Goal: Information Seeking & Learning: Learn about a topic

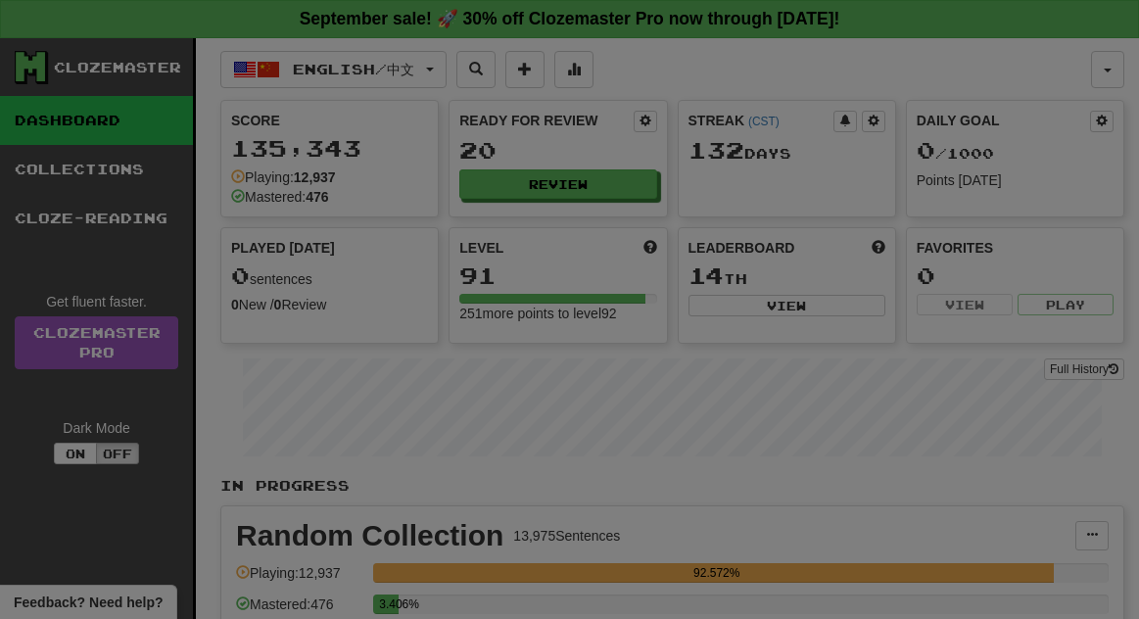
select select "**"
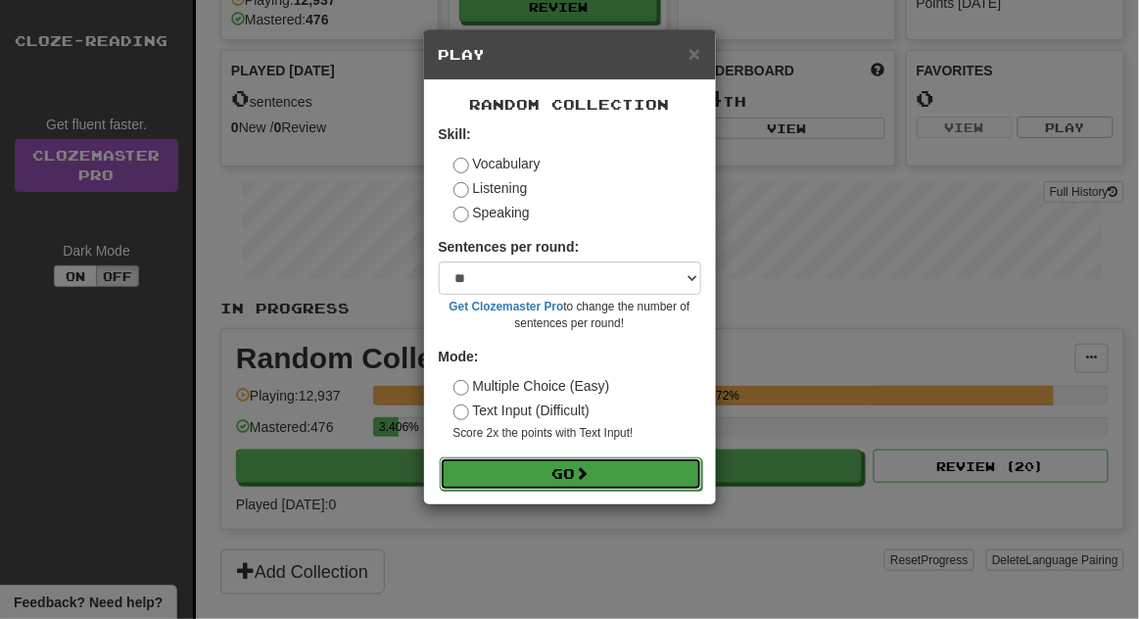
click at [667, 473] on button "Go" at bounding box center [571, 474] width 263 height 33
click at [672, 474] on button "Go" at bounding box center [571, 474] width 263 height 33
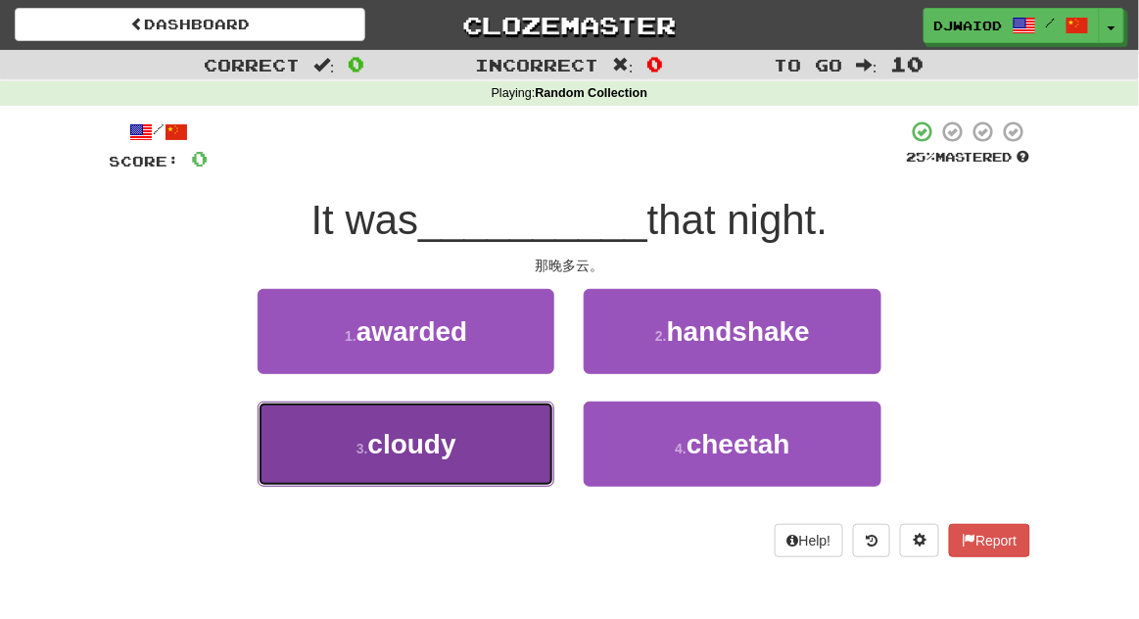
click at [296, 438] on button "3 . cloudy" at bounding box center [406, 444] width 297 height 85
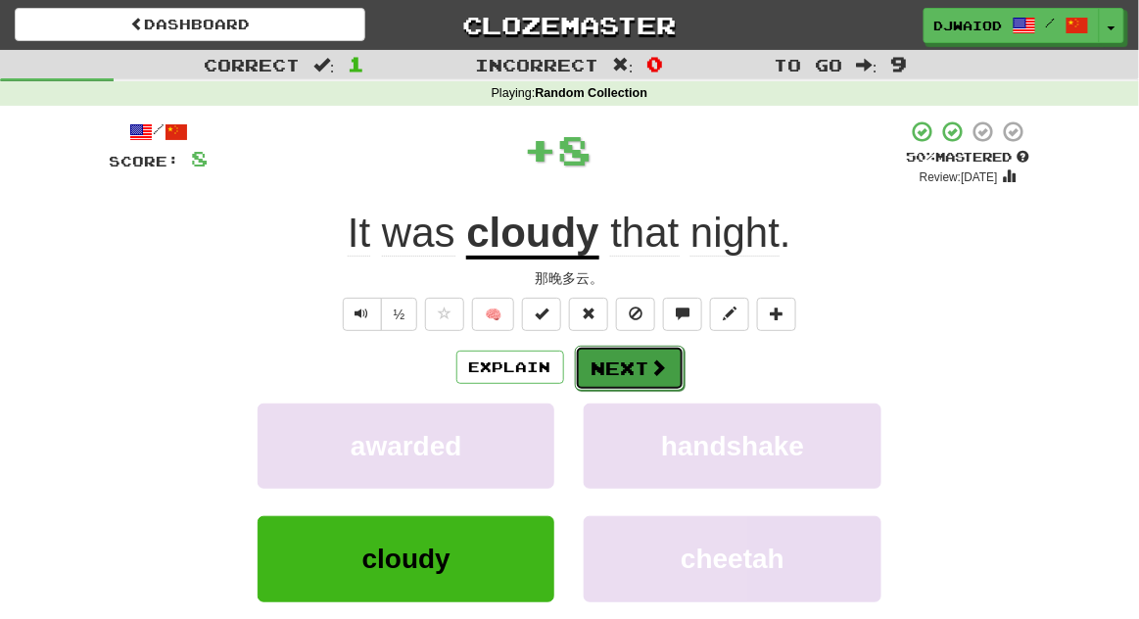
click at [666, 373] on button "Next" at bounding box center [630, 368] width 110 height 45
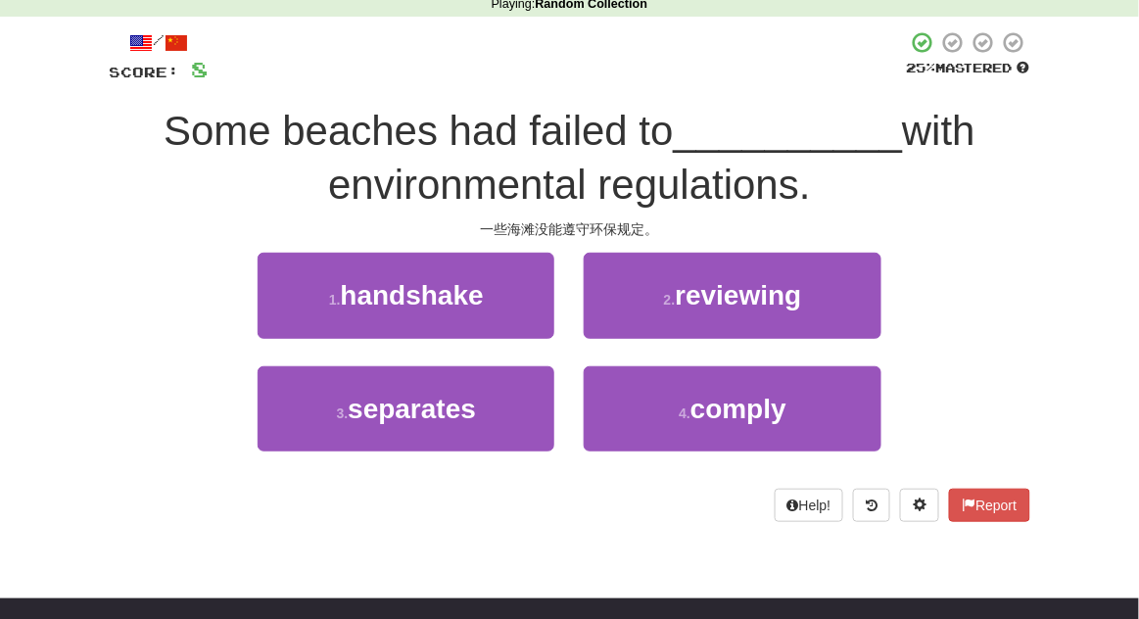
scroll to position [93, 0]
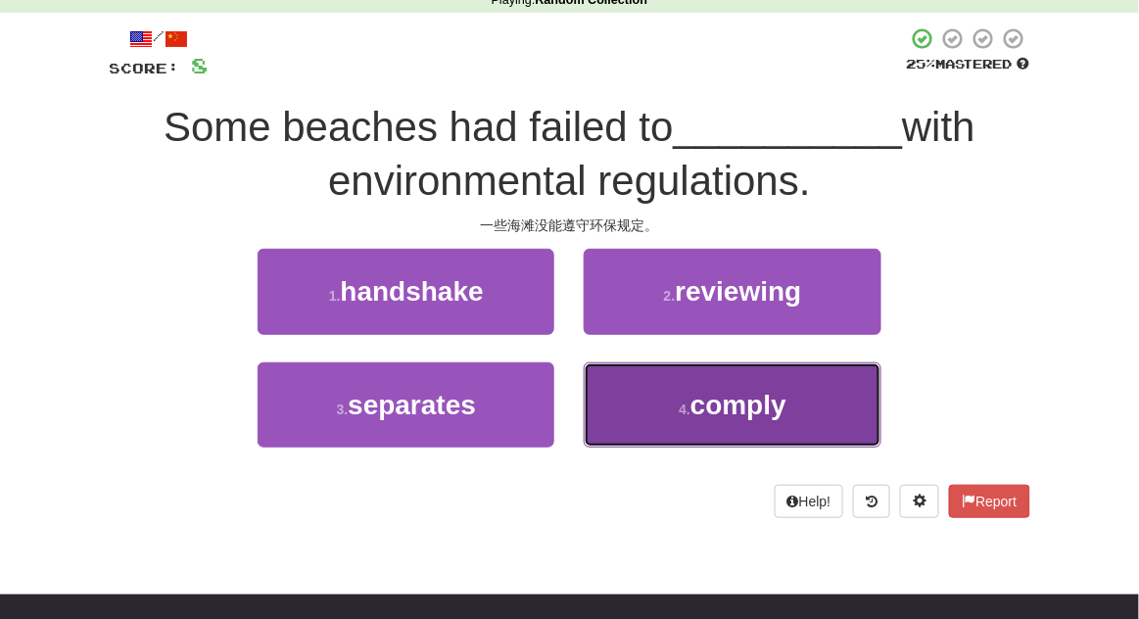
click at [814, 405] on button "4 . comply" at bounding box center [732, 405] width 297 height 85
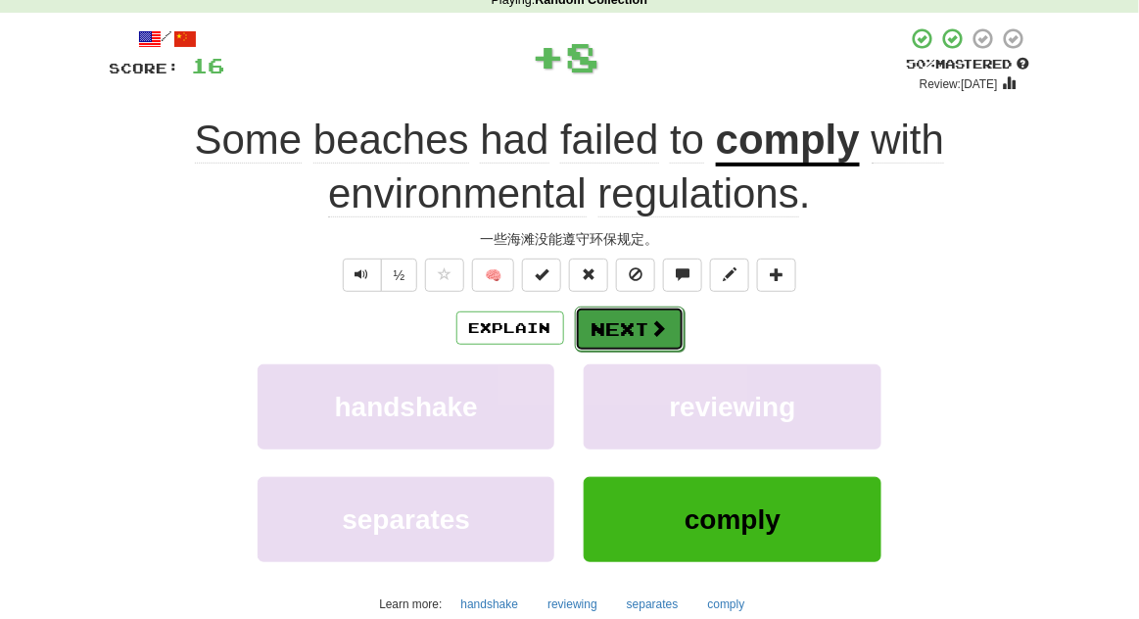
click at [678, 348] on button "Next" at bounding box center [630, 329] width 110 height 45
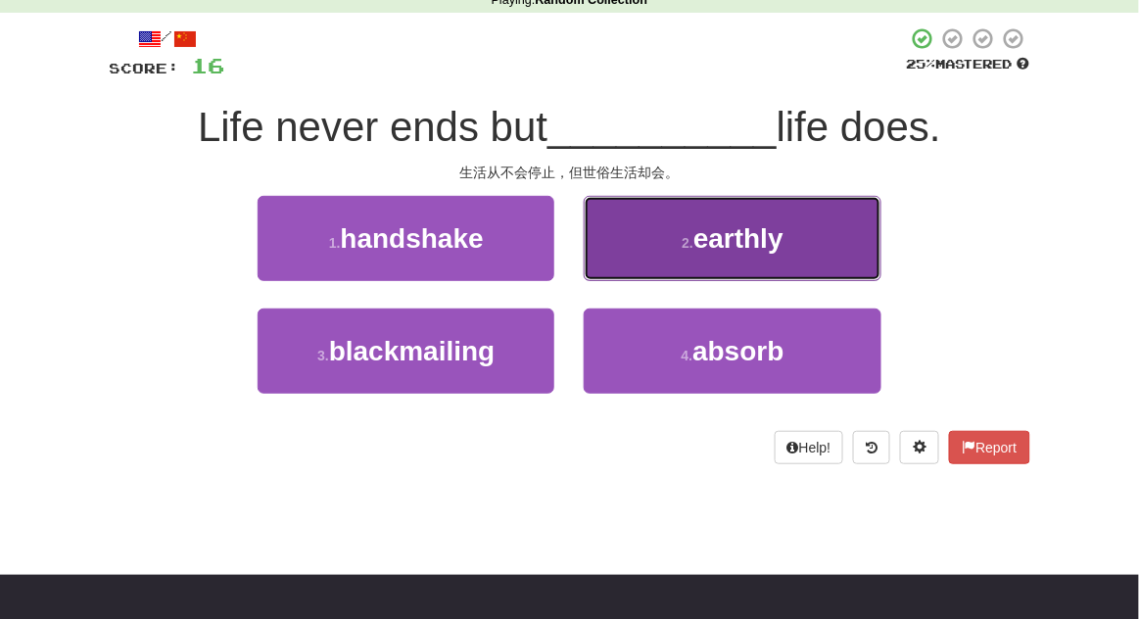
click at [814, 263] on button "2 . earthly" at bounding box center [732, 238] width 297 height 85
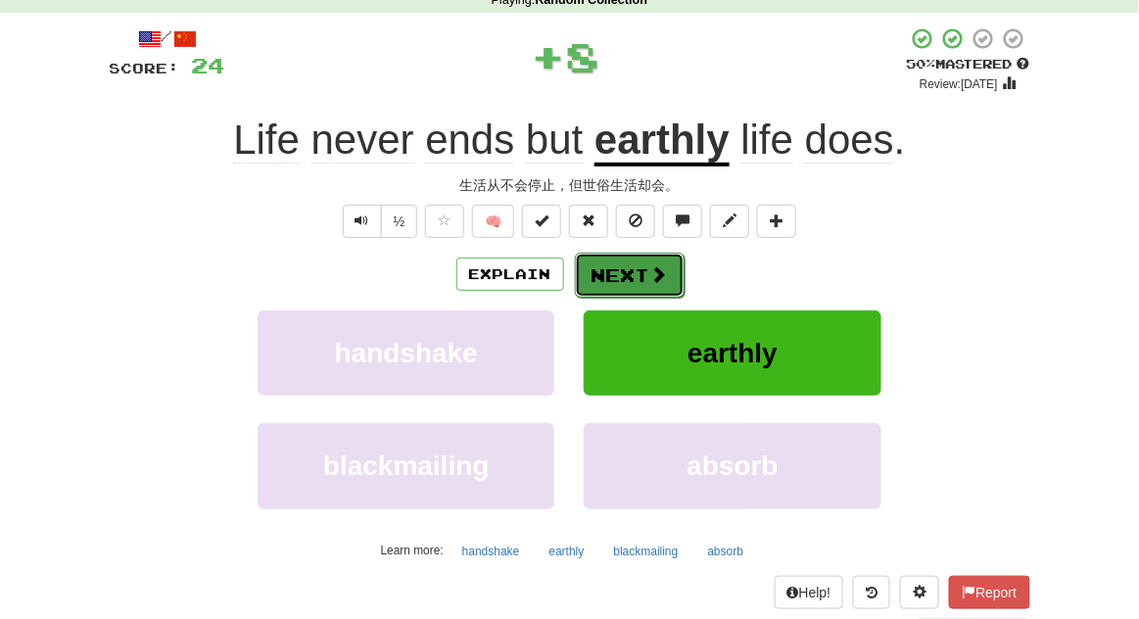
click at [652, 294] on button "Next" at bounding box center [630, 275] width 110 height 45
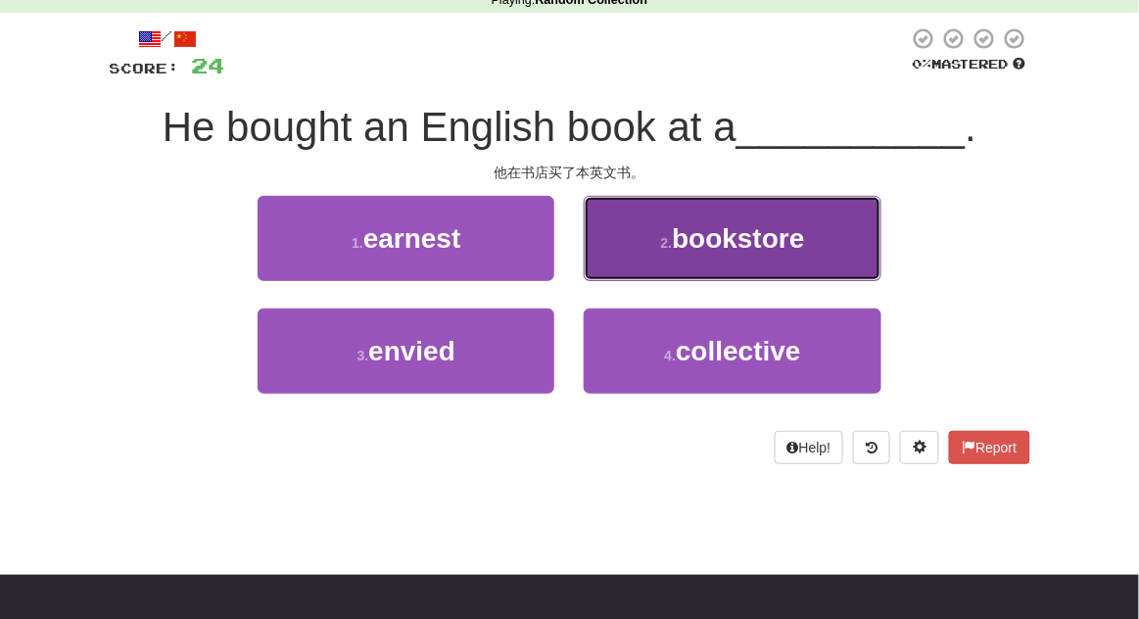
click at [802, 257] on button "2 . bookstore" at bounding box center [732, 238] width 297 height 85
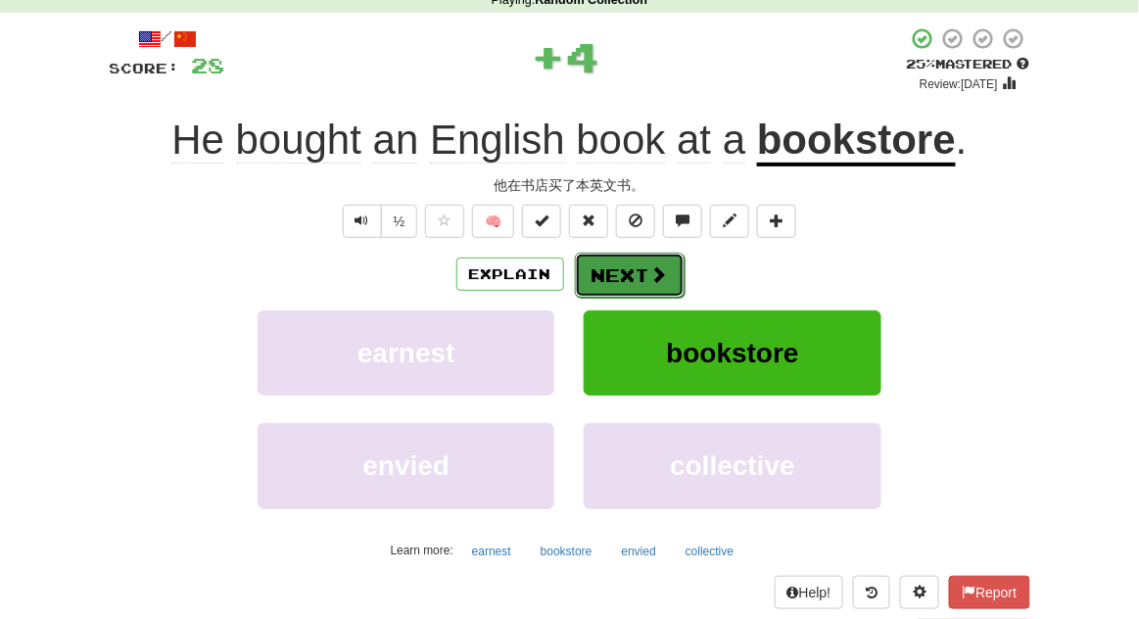
click at [659, 268] on span at bounding box center [660, 275] width 18 height 18
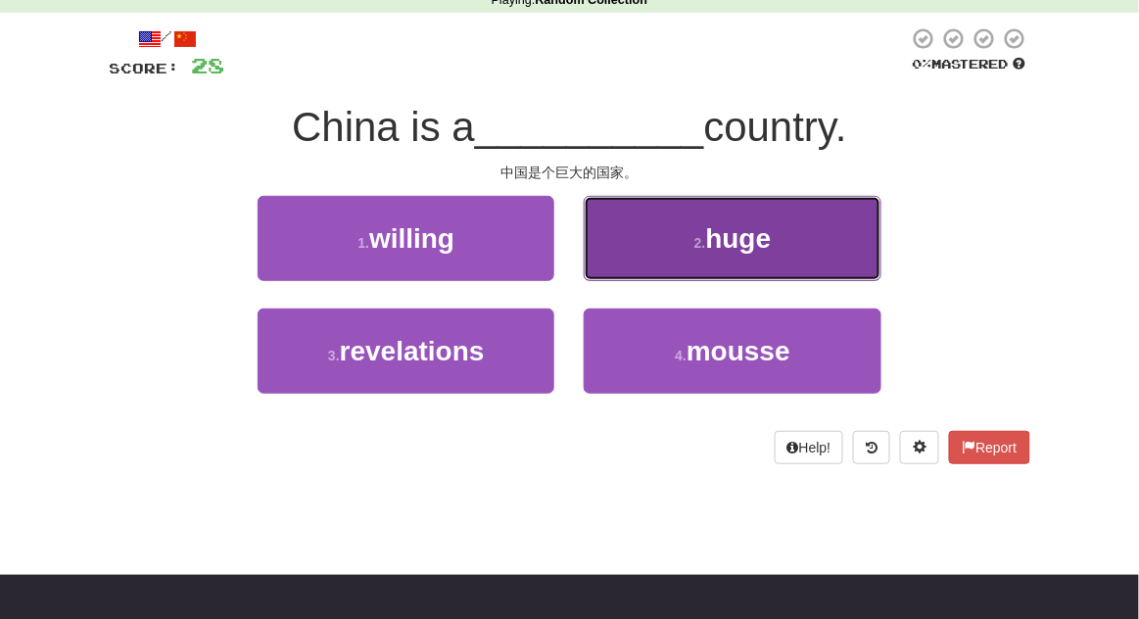
click at [782, 266] on button "2 . huge" at bounding box center [732, 238] width 297 height 85
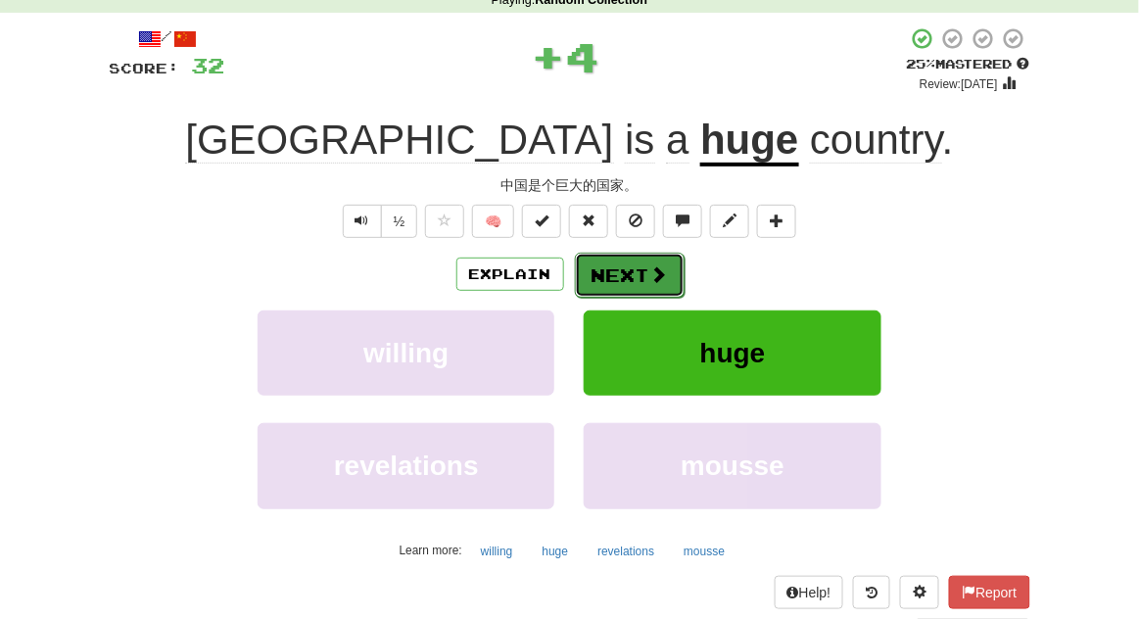
click at [658, 271] on span at bounding box center [660, 275] width 18 height 18
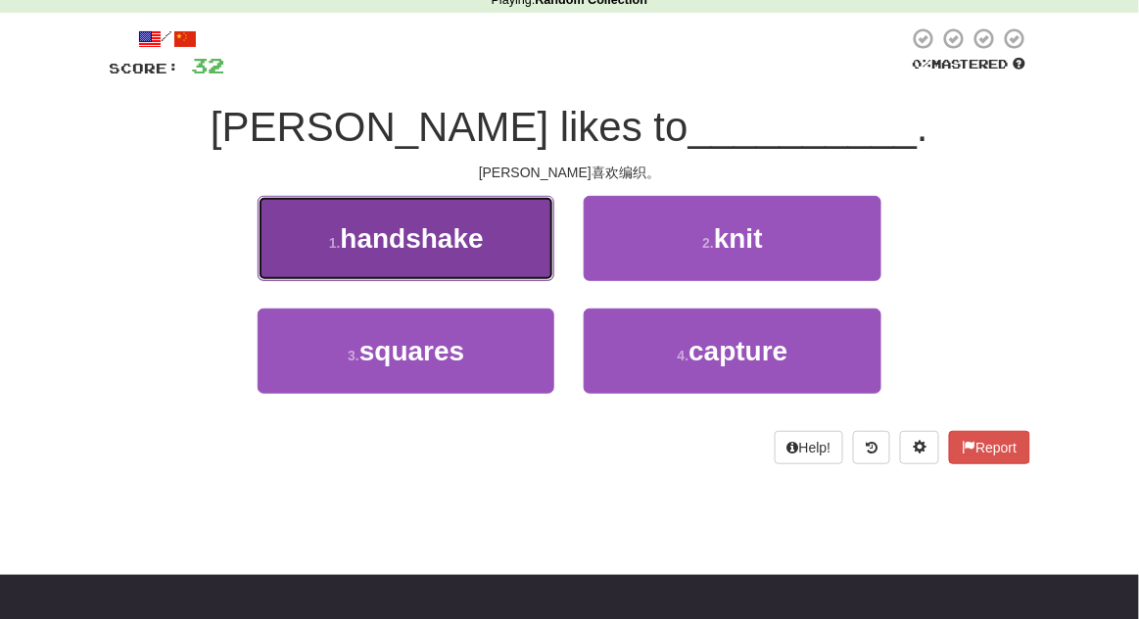
click at [274, 266] on button "1 . handshake" at bounding box center [406, 238] width 297 height 85
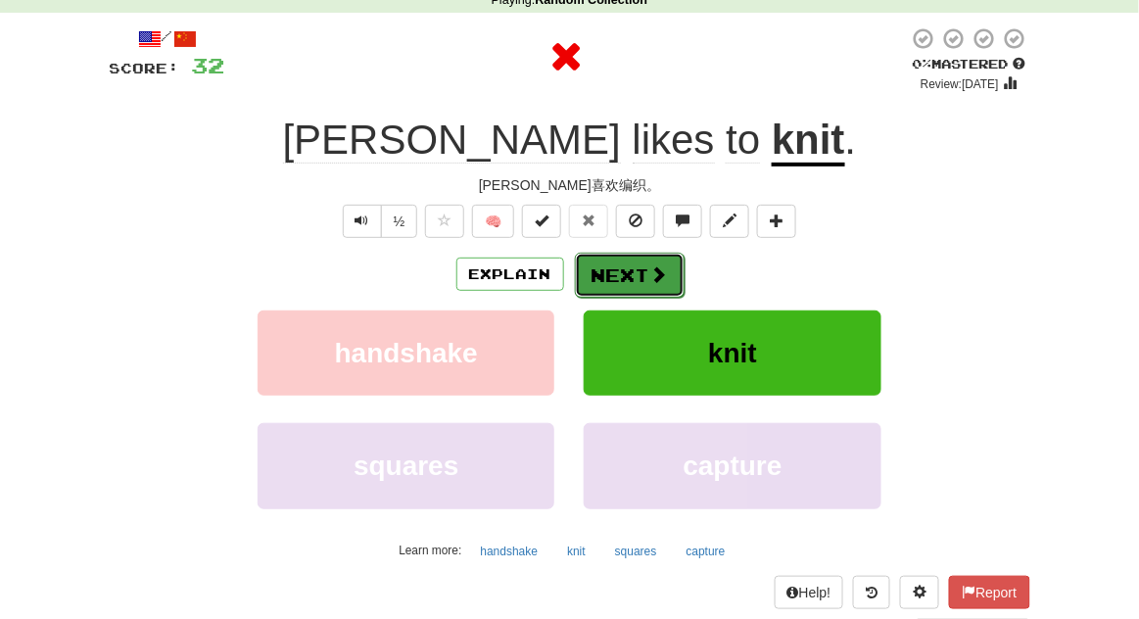
click at [668, 258] on button "Next" at bounding box center [630, 275] width 110 height 45
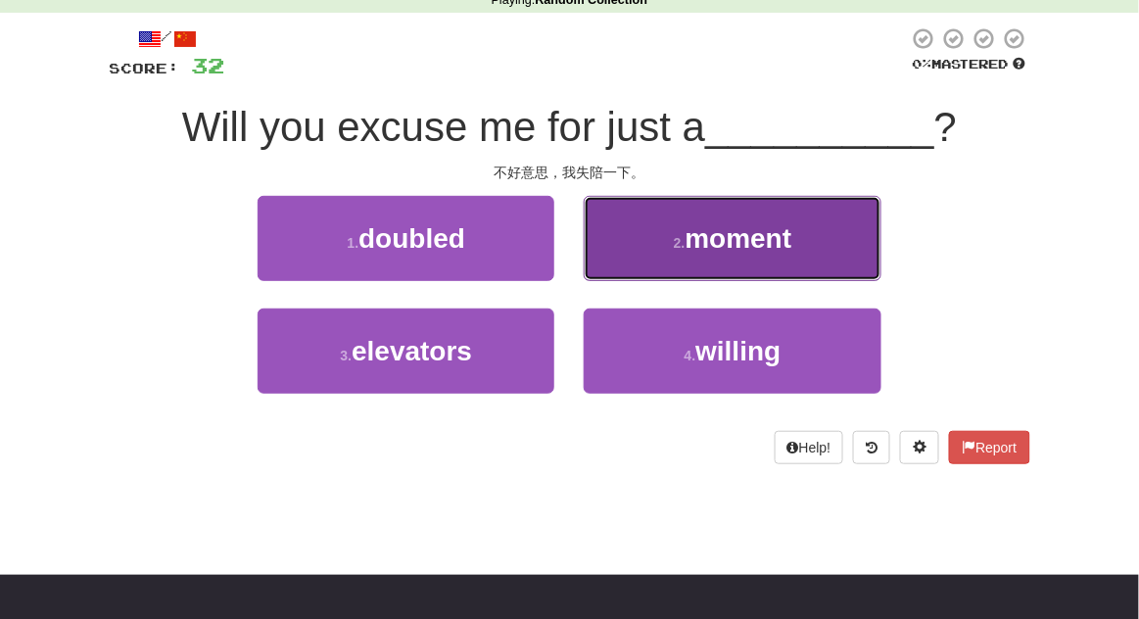
click at [854, 265] on button "2 . moment" at bounding box center [732, 238] width 297 height 85
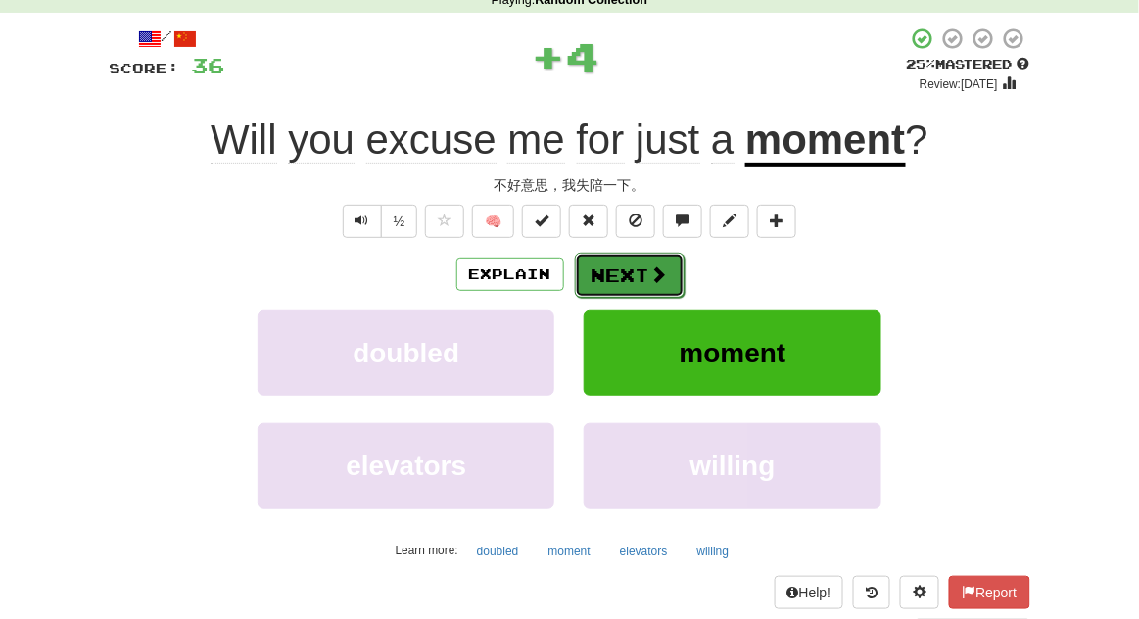
click at [664, 293] on button "Next" at bounding box center [630, 275] width 110 height 45
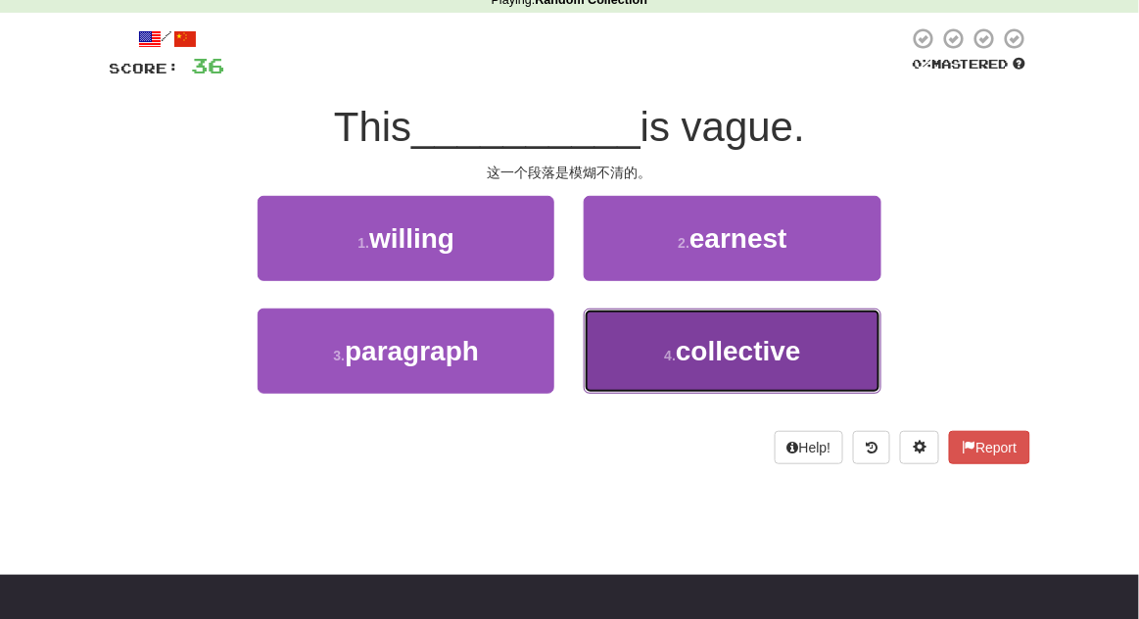
click at [793, 319] on button "4 . collective" at bounding box center [732, 351] width 297 height 85
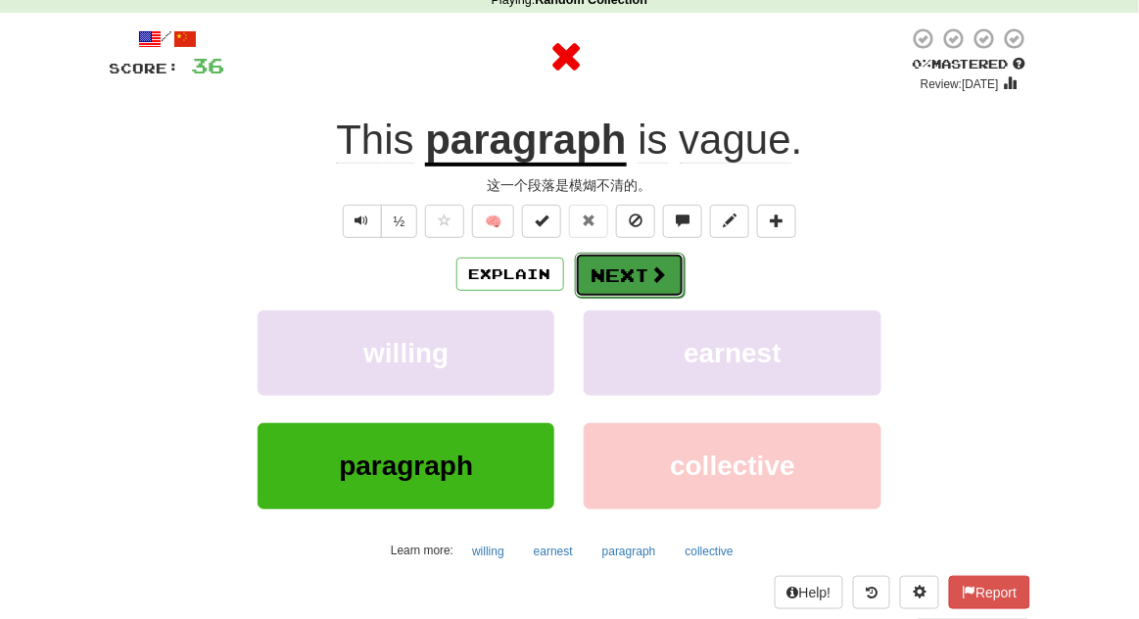
click at [668, 284] on button "Next" at bounding box center [630, 275] width 110 height 45
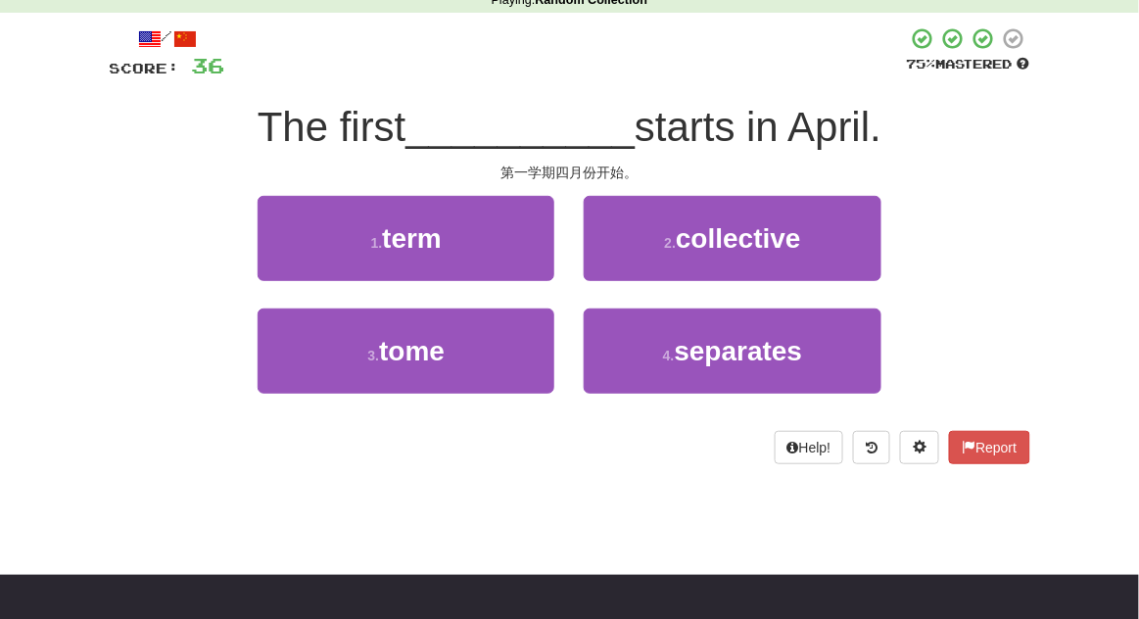
click at [169, 210] on div "1 . term 2 . collective" at bounding box center [570, 252] width 980 height 113
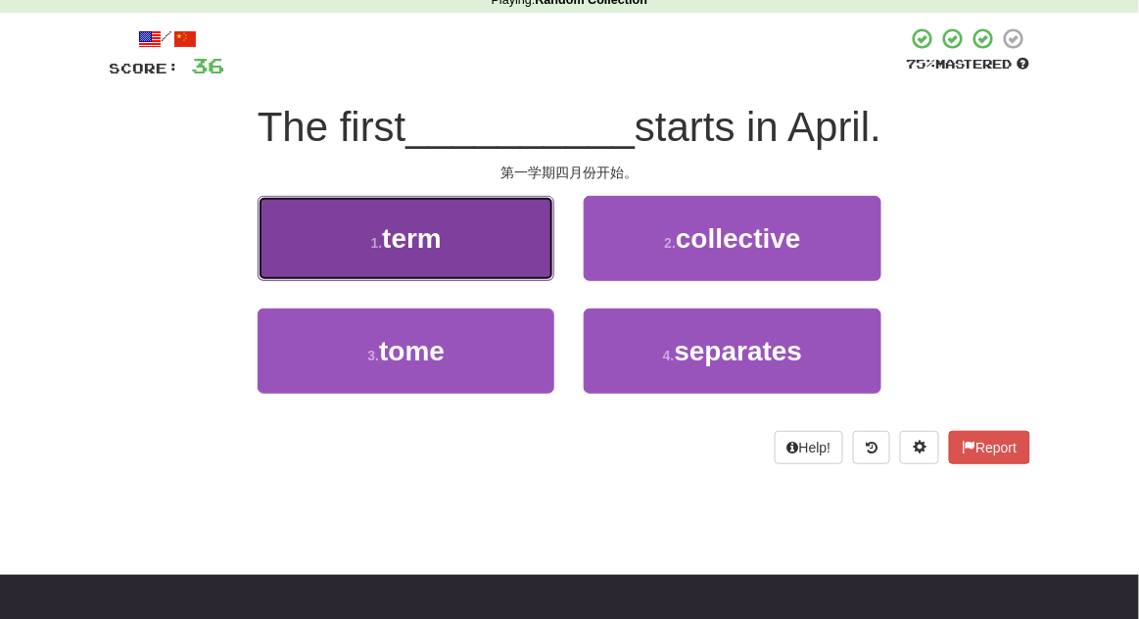
click at [268, 236] on button "1 . term" at bounding box center [406, 238] width 297 height 85
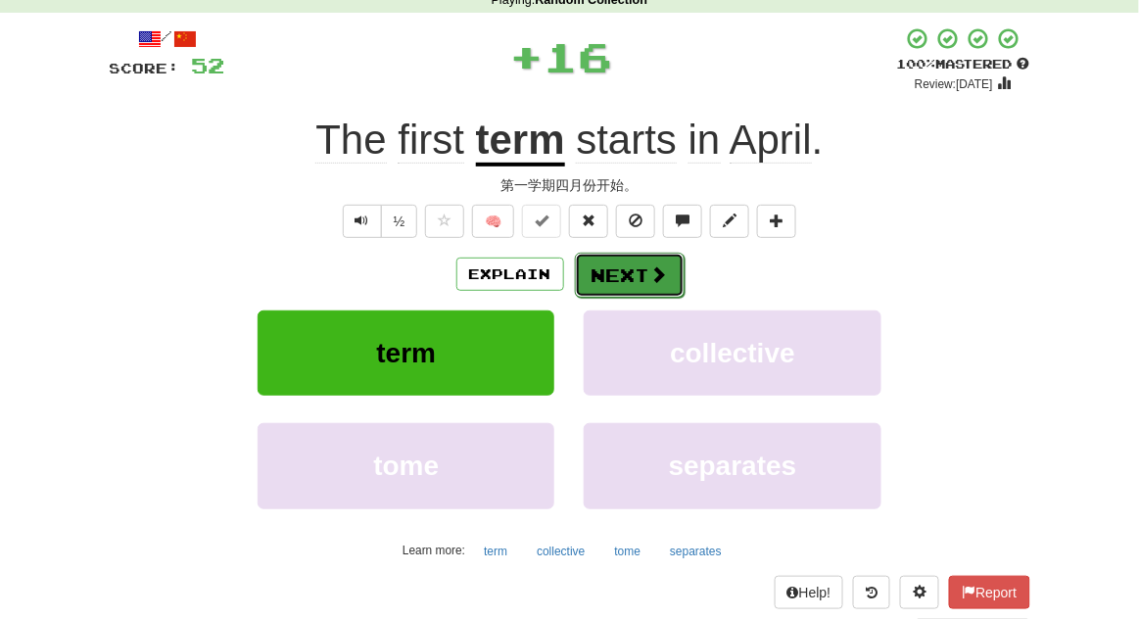
click at [669, 292] on button "Next" at bounding box center [630, 275] width 110 height 45
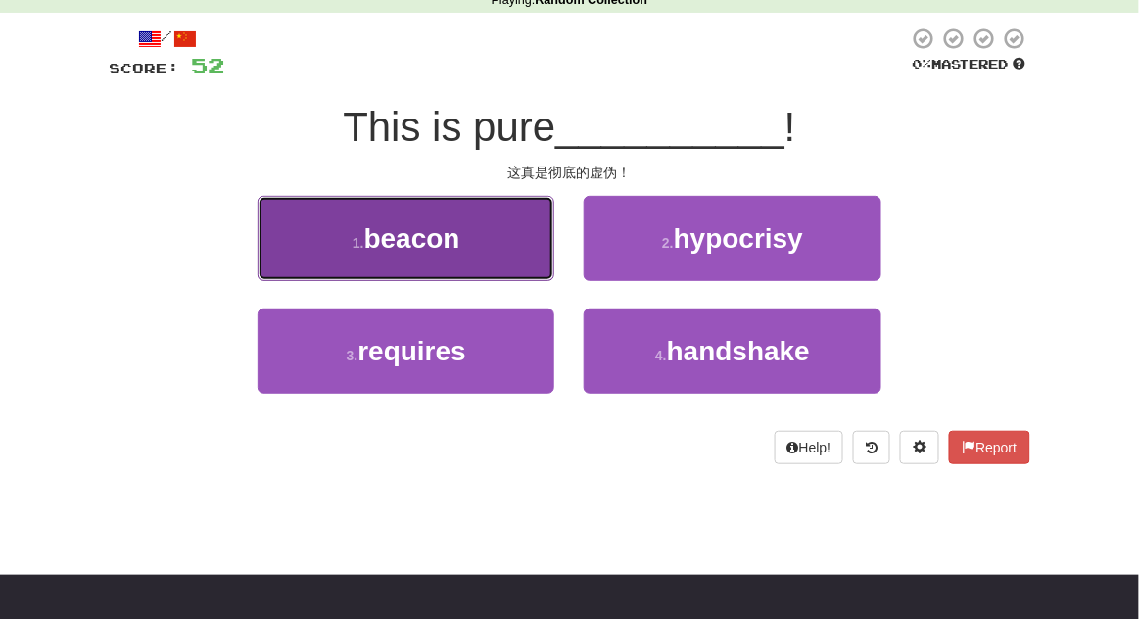
click at [277, 245] on button "1 . beacon" at bounding box center [406, 238] width 297 height 85
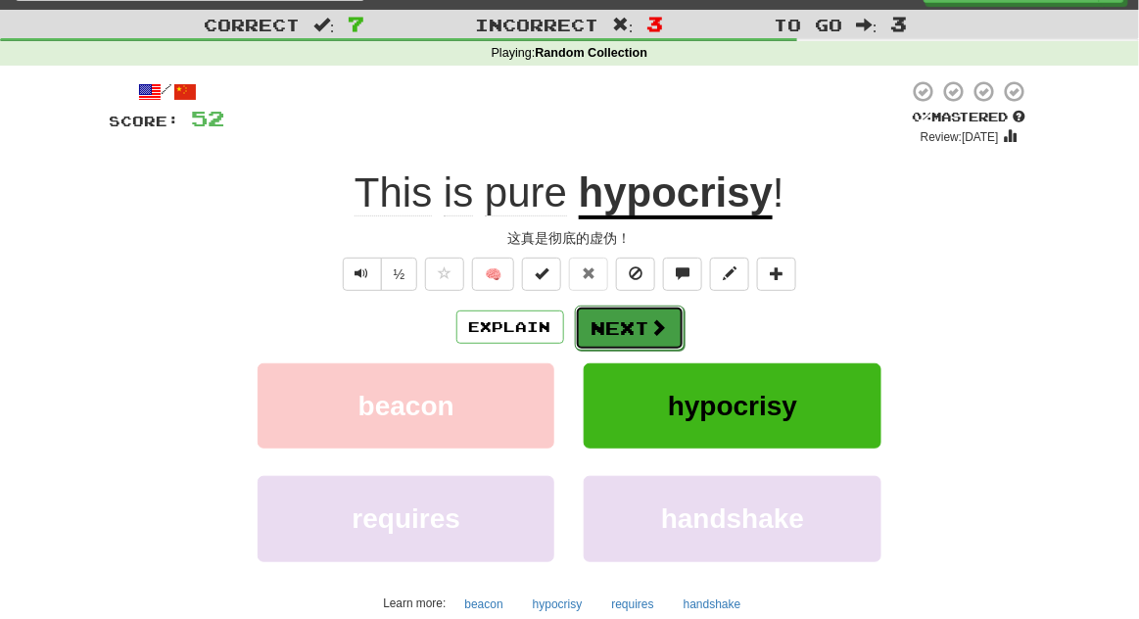
scroll to position [0, 0]
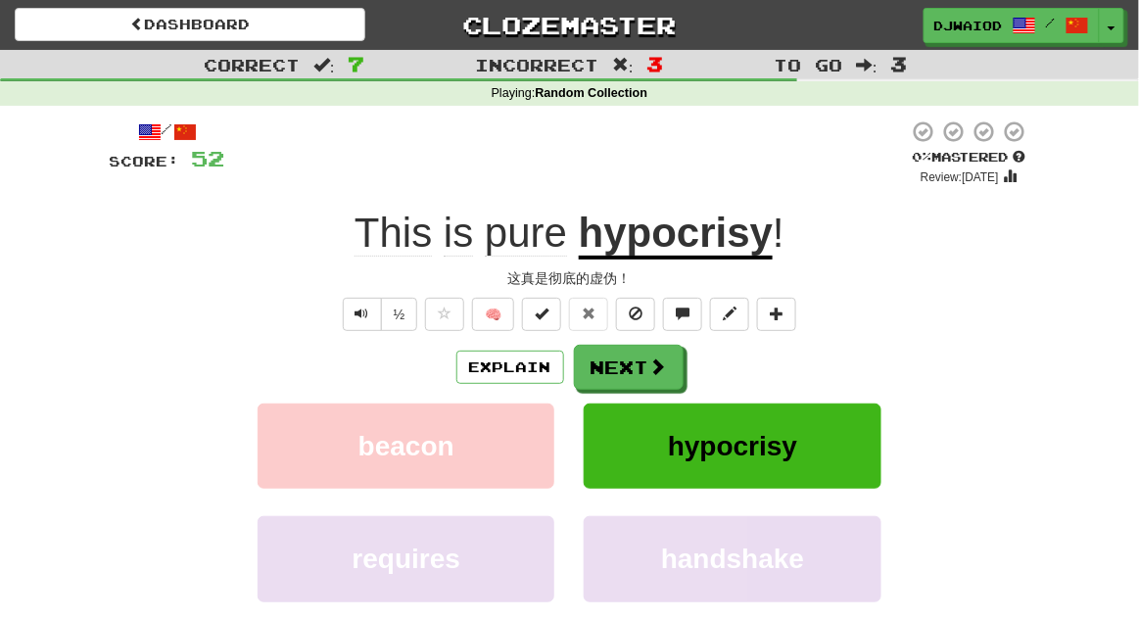
click at [692, 370] on div "Explain Next" at bounding box center [570, 367] width 921 height 45
click at [671, 373] on button "Next" at bounding box center [630, 368] width 110 height 45
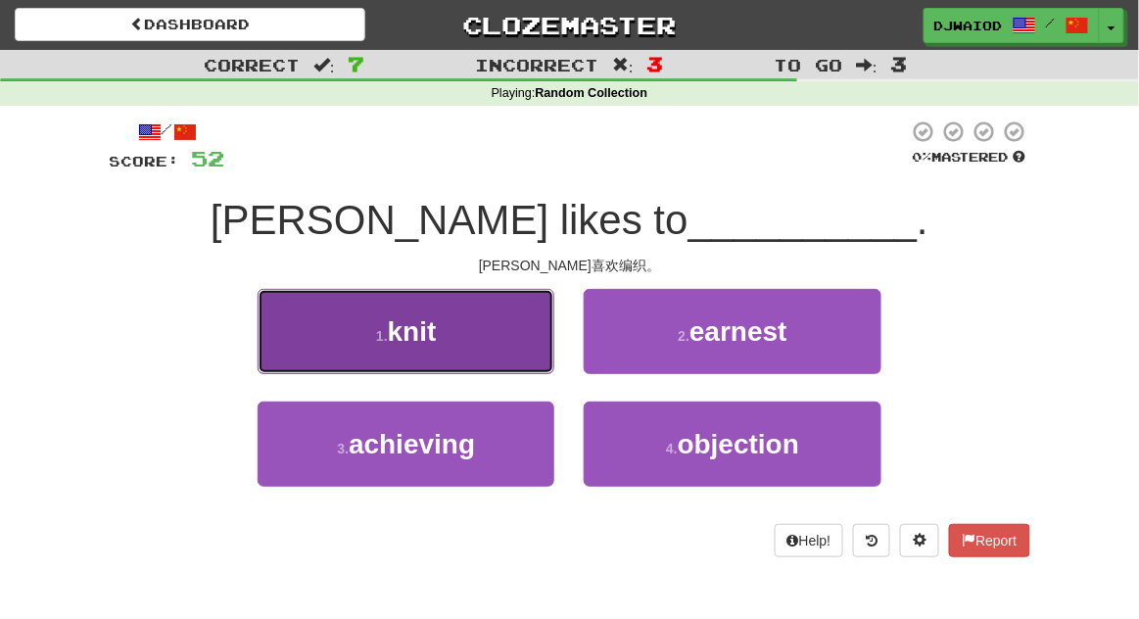
click at [297, 357] on button "1 . knit" at bounding box center [406, 331] width 297 height 85
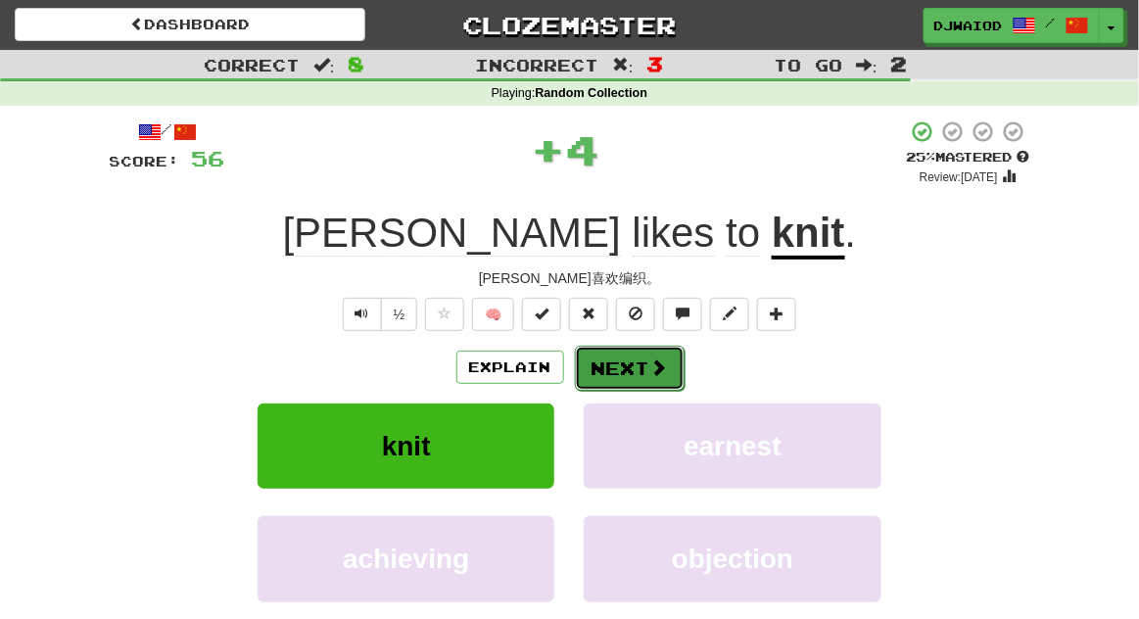
click at [659, 346] on button "Next" at bounding box center [630, 368] width 110 height 45
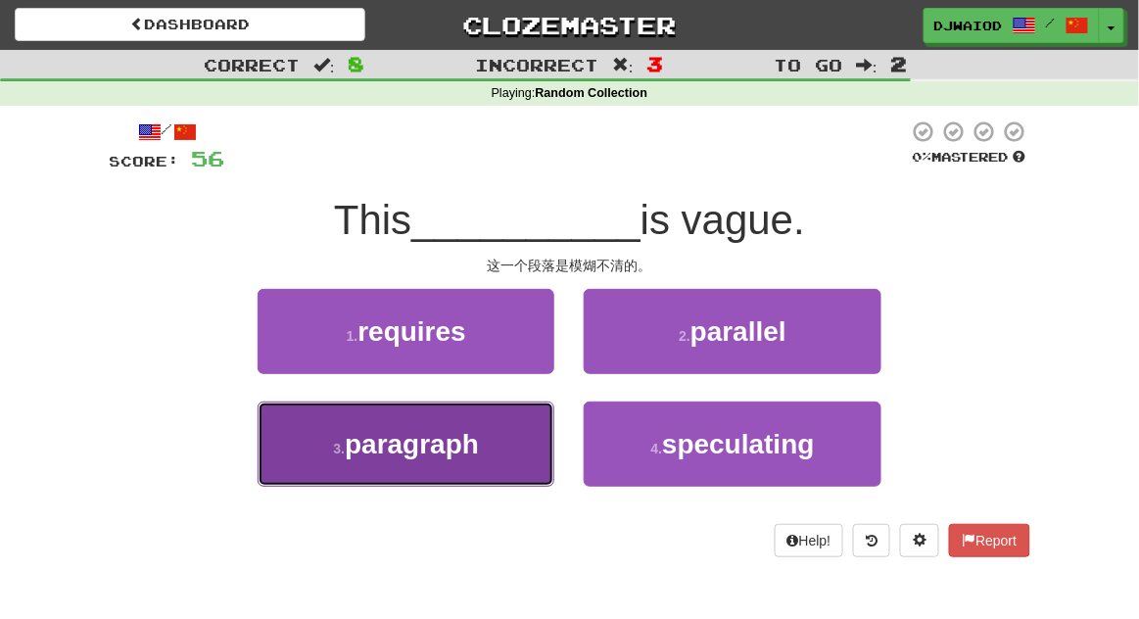
click at [302, 460] on button "3 . paragraph" at bounding box center [406, 444] width 297 height 85
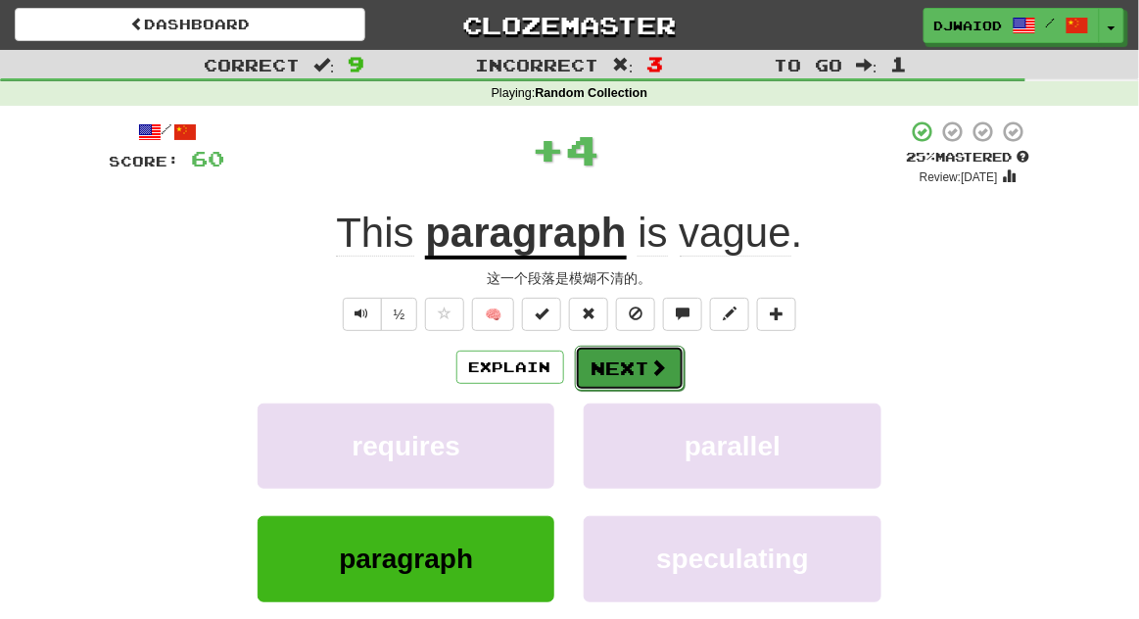
click at [657, 377] on button "Next" at bounding box center [630, 368] width 110 height 45
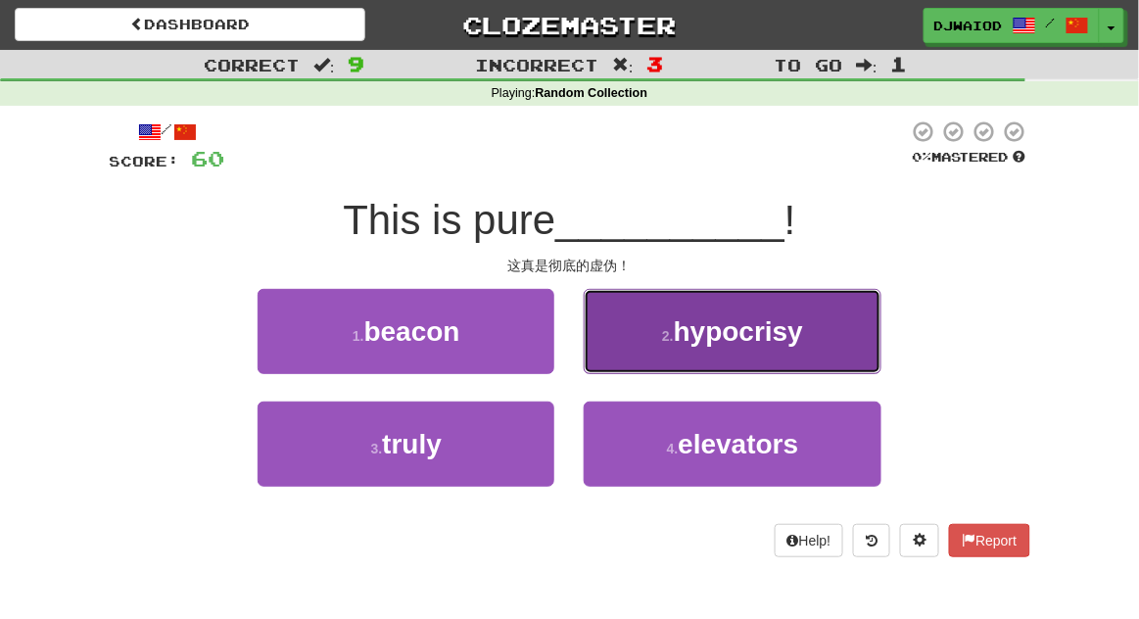
click at [802, 347] on span "hypocrisy" at bounding box center [738, 331] width 129 height 30
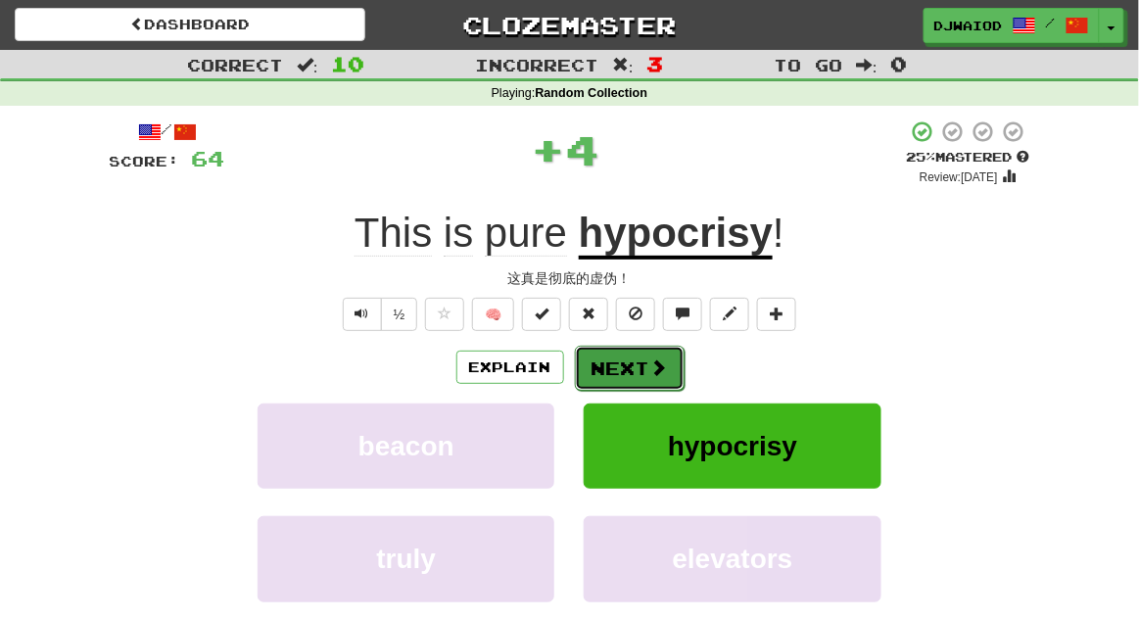
click at [680, 365] on button "Next" at bounding box center [630, 368] width 110 height 45
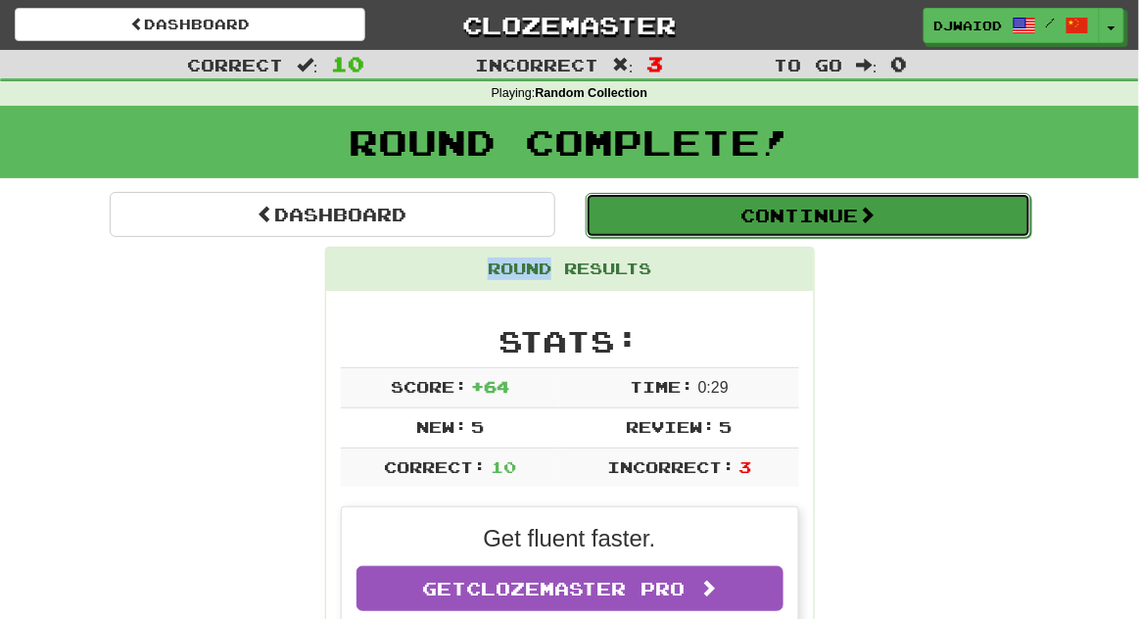
click at [849, 214] on button "Continue" at bounding box center [809, 215] width 446 height 45
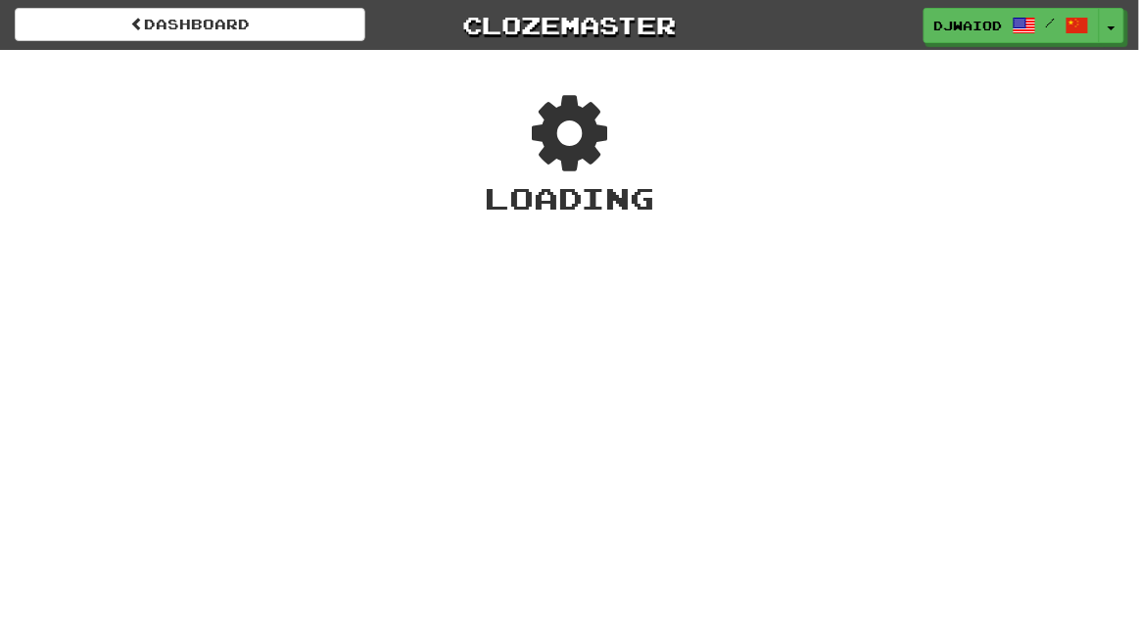
click at [157, 374] on div "Dashboard Clozemaster djwaiod / Toggle Dropdown Dashboard Leaderboard Activity …" at bounding box center [569, 309] width 1139 height 619
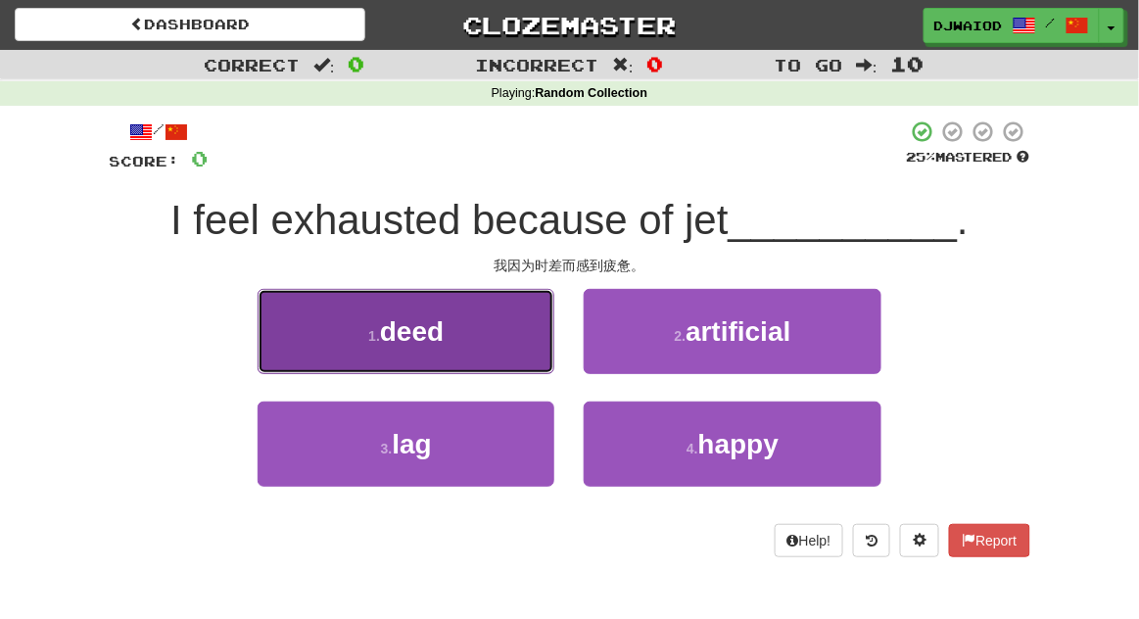
click at [286, 358] on button "1 . deed" at bounding box center [406, 331] width 297 height 85
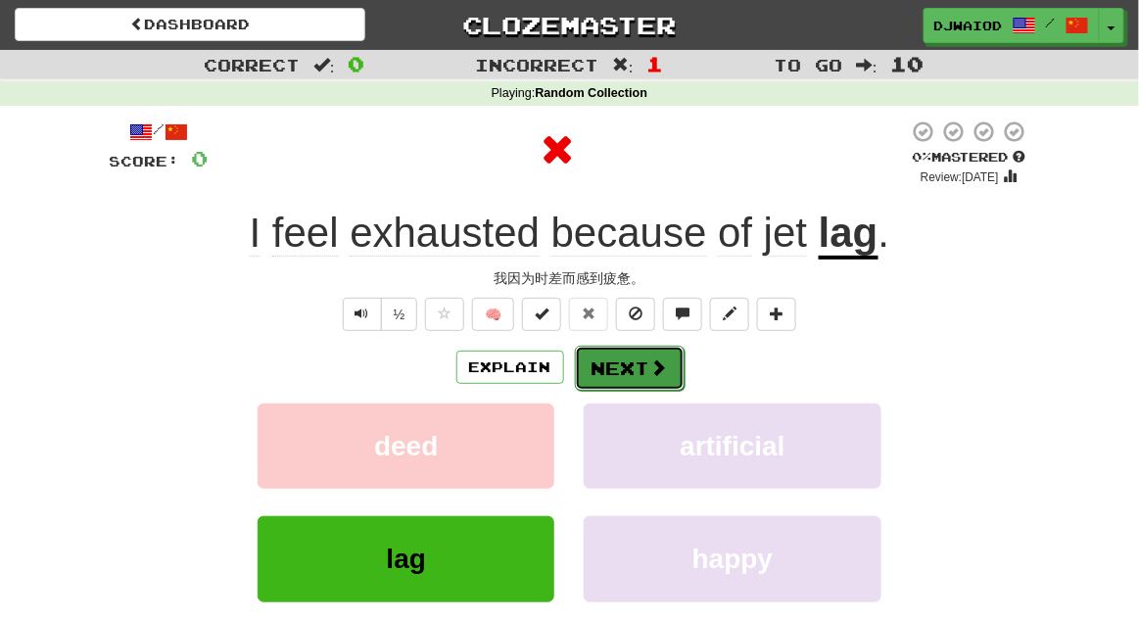
click at [680, 355] on button "Next" at bounding box center [630, 368] width 110 height 45
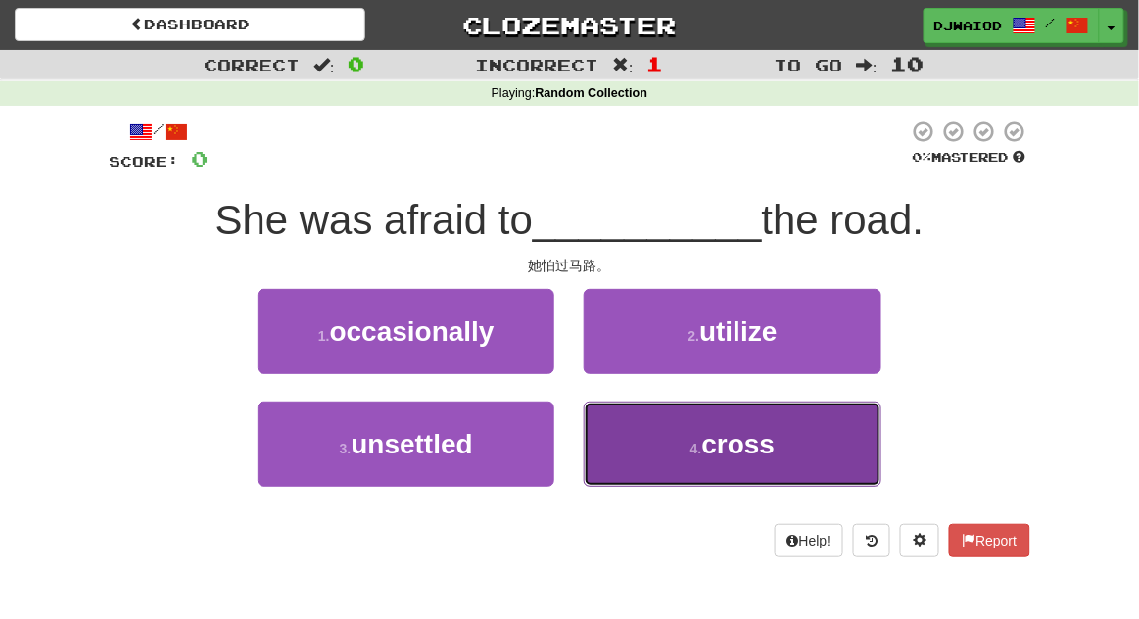
click at [780, 445] on button "4 . cross" at bounding box center [732, 444] width 297 height 85
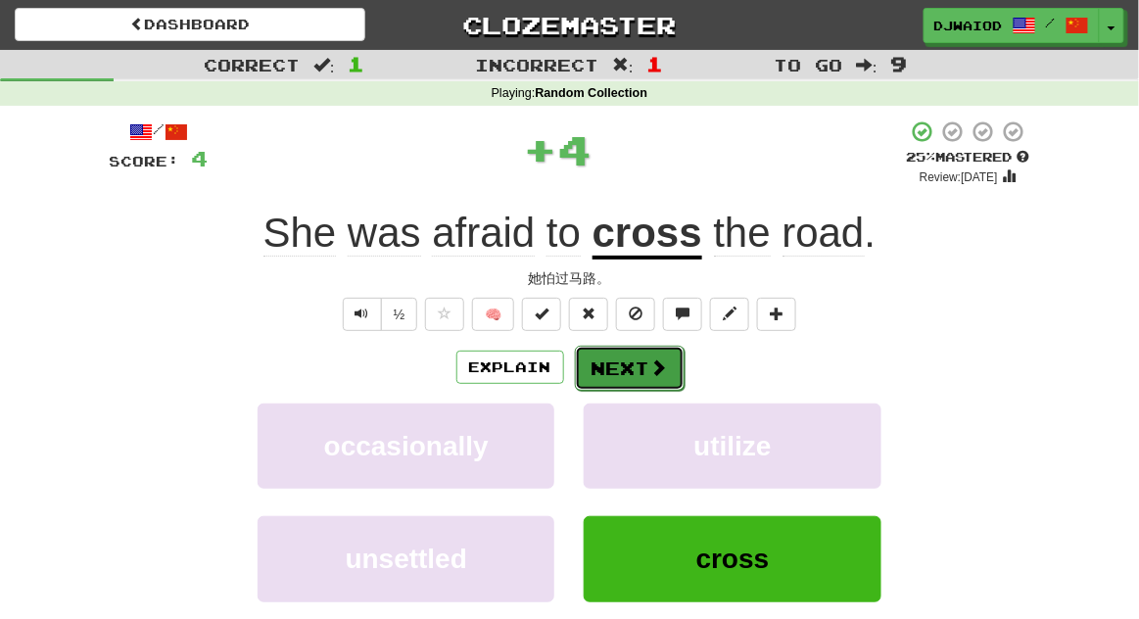
click at [674, 376] on button "Next" at bounding box center [630, 368] width 110 height 45
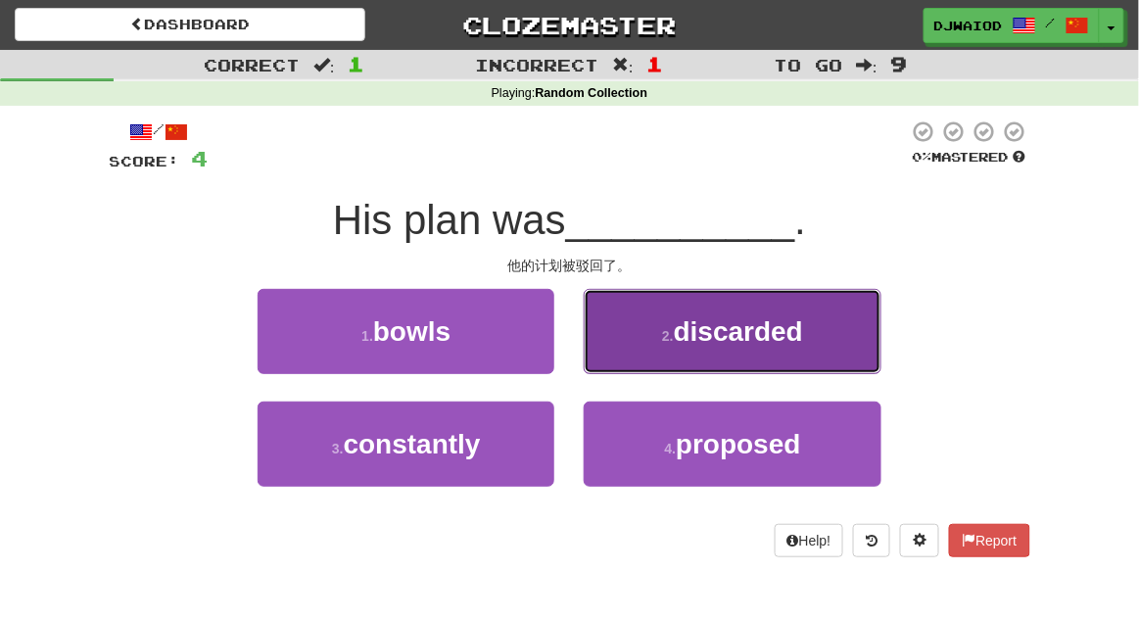
click at [830, 340] on button "2 . discarded" at bounding box center [732, 331] width 297 height 85
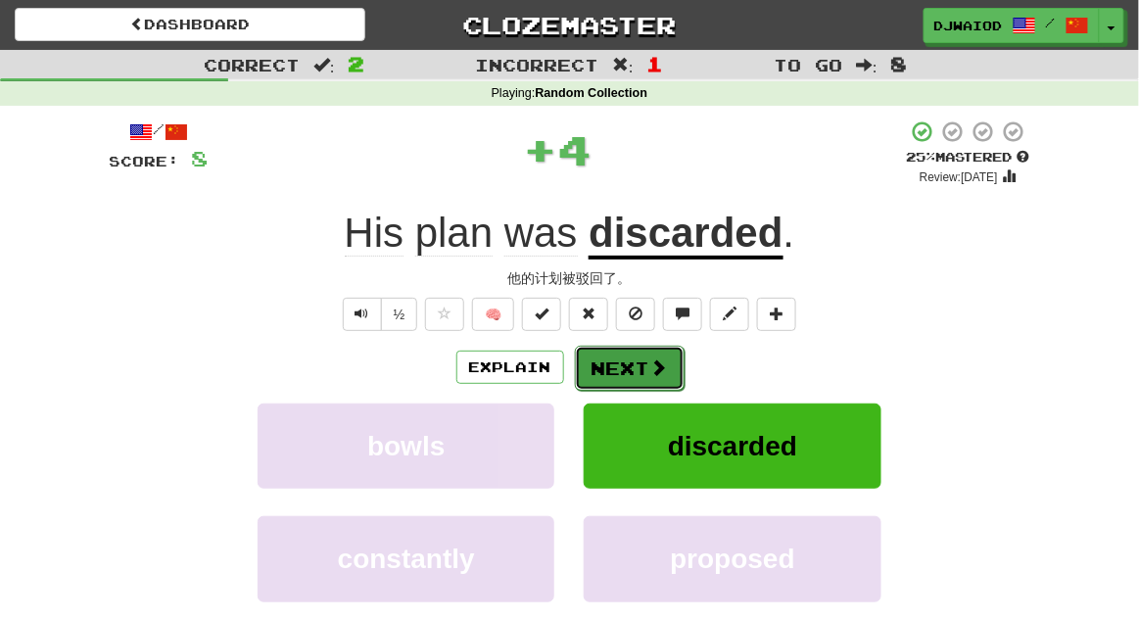
click at [661, 359] on span at bounding box center [660, 368] width 18 height 18
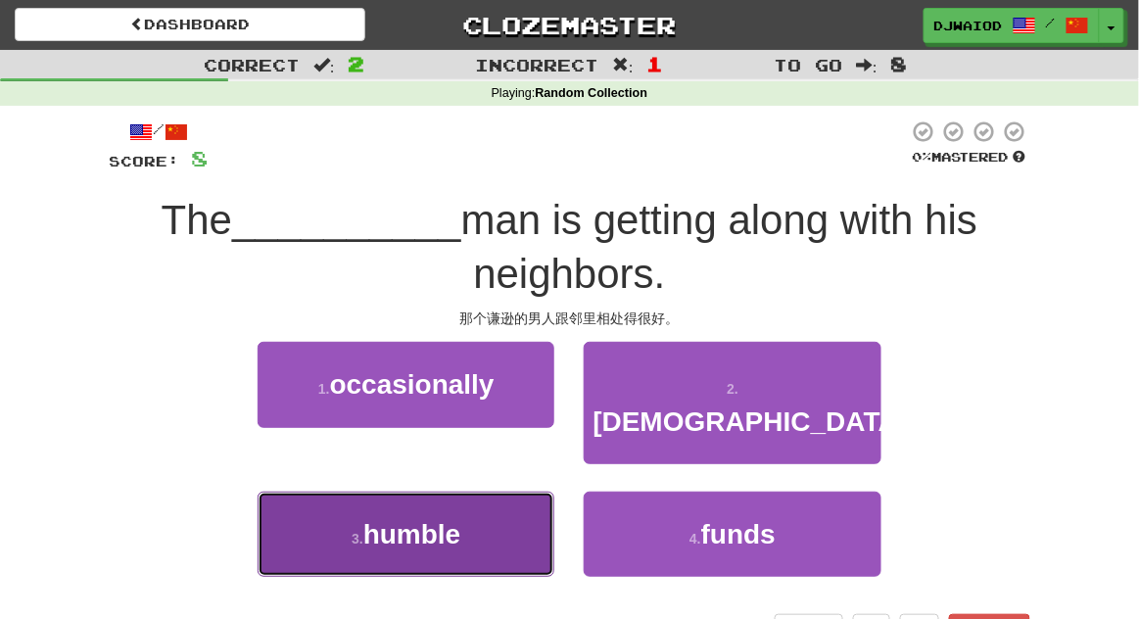
click at [302, 492] on button "3 . humble" at bounding box center [406, 534] width 297 height 85
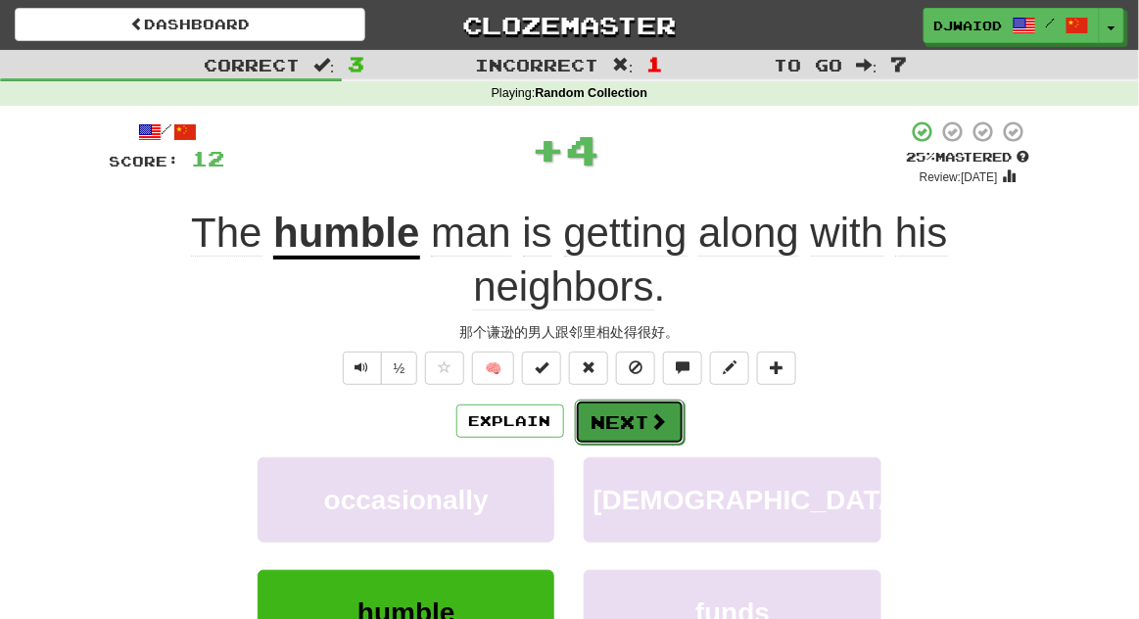
click at [661, 408] on button "Next" at bounding box center [630, 422] width 110 height 45
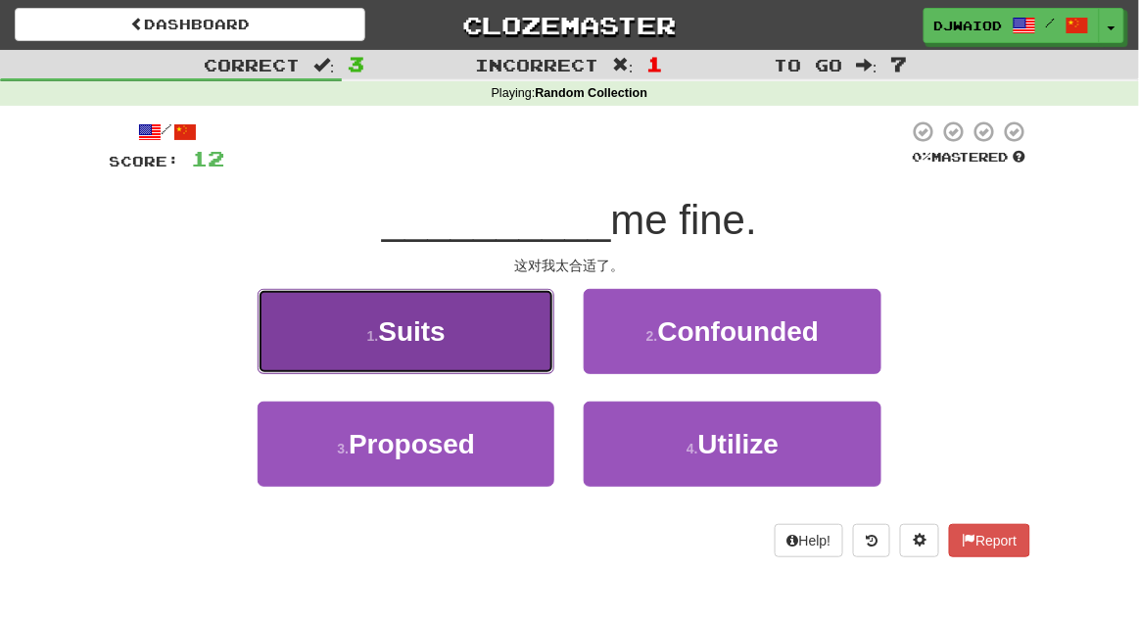
click at [265, 363] on button "1 . Suits" at bounding box center [406, 331] width 297 height 85
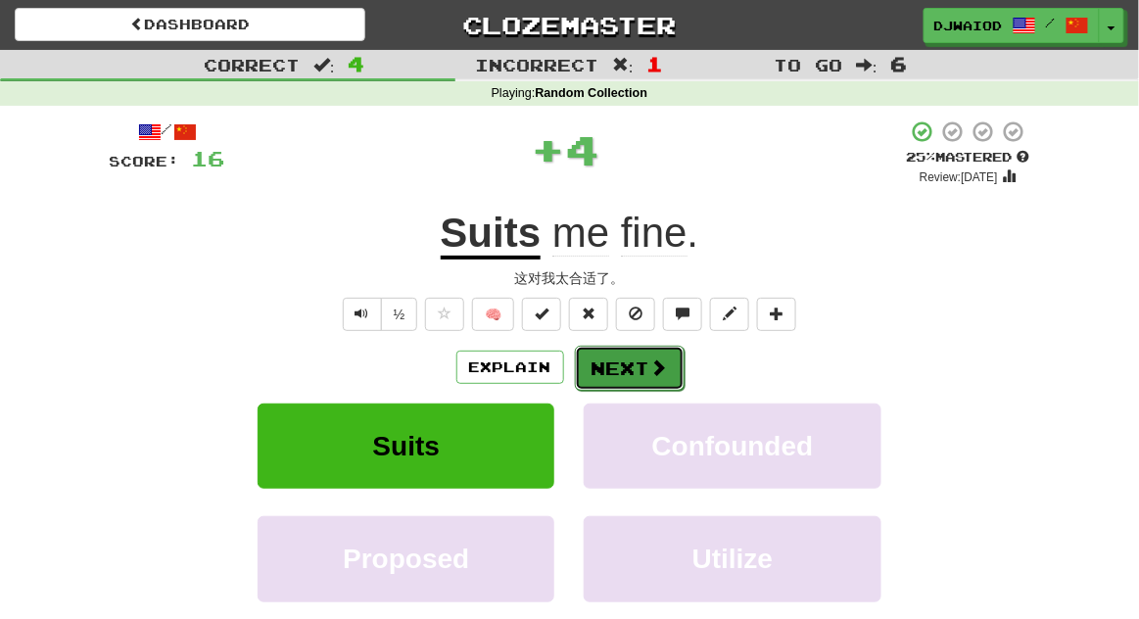
click at [663, 371] on span at bounding box center [660, 368] width 18 height 18
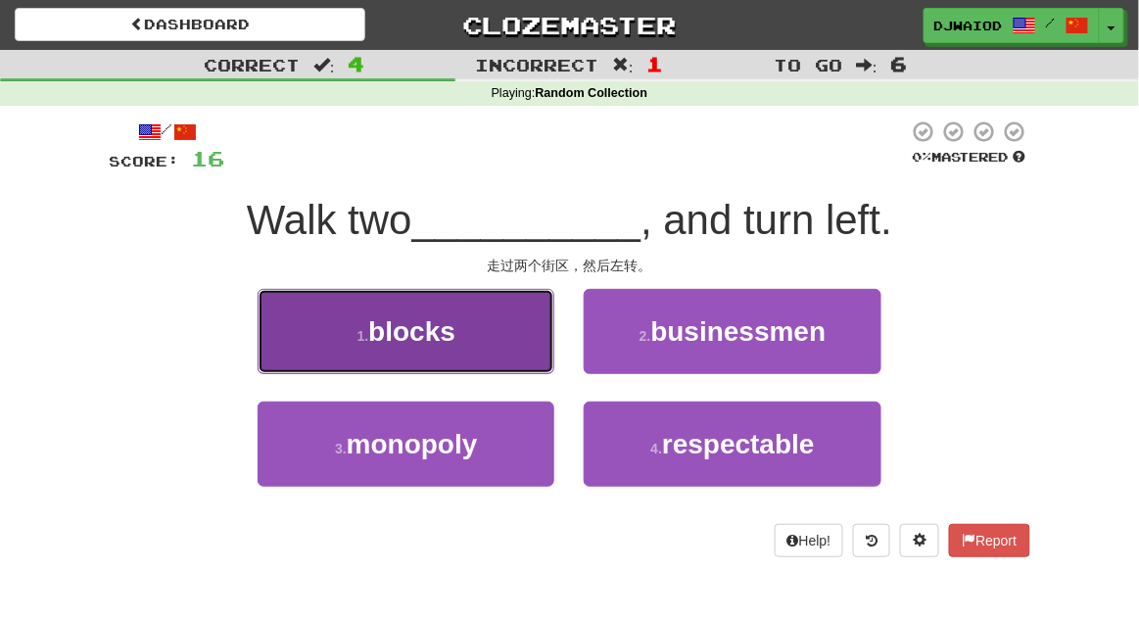
click at [261, 359] on button "1 . blocks" at bounding box center [406, 331] width 297 height 85
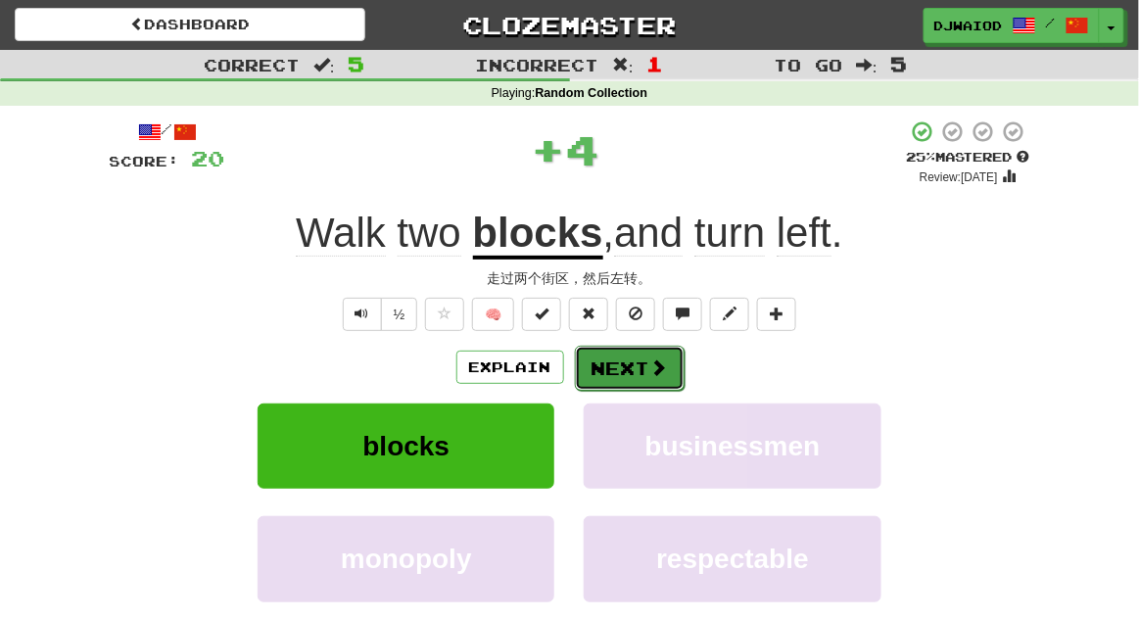
click at [678, 384] on button "Next" at bounding box center [630, 368] width 110 height 45
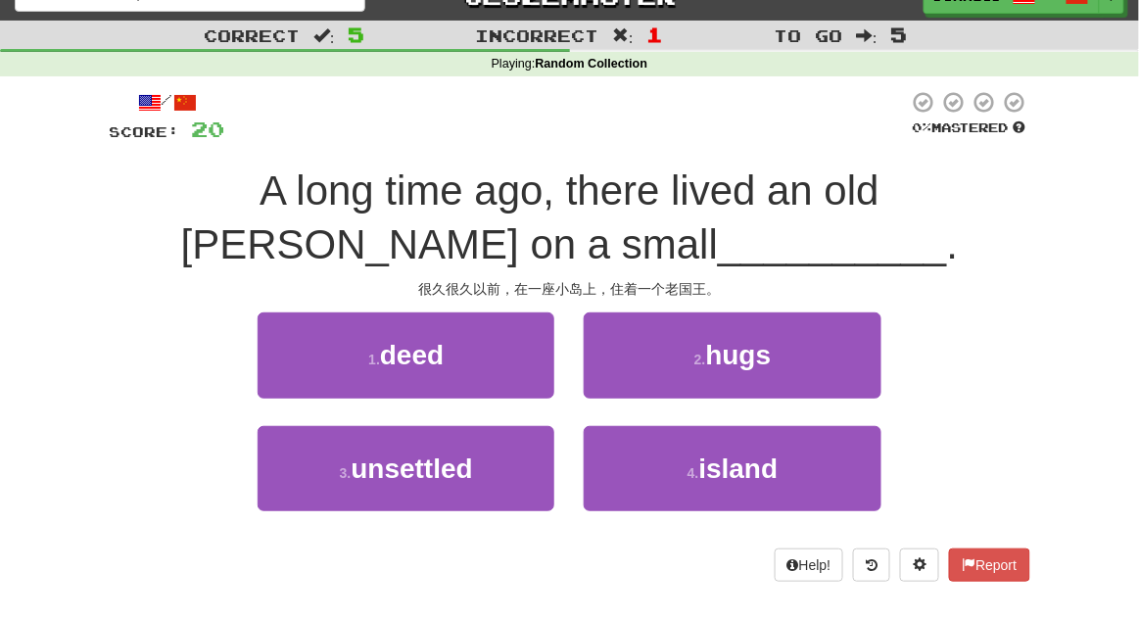
scroll to position [58, 0]
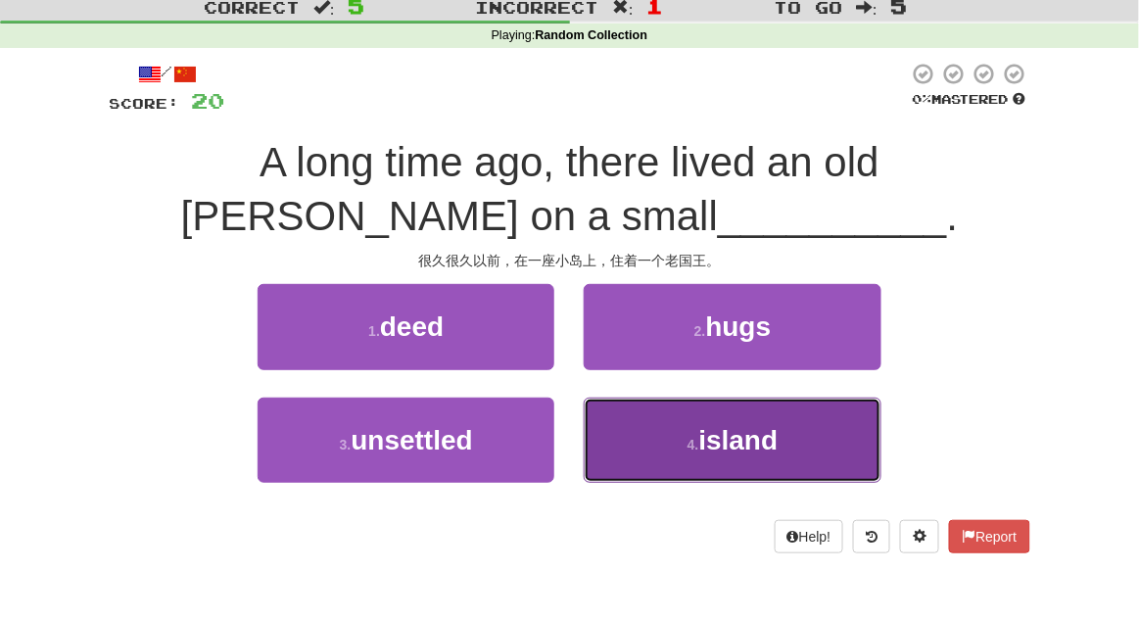
click at [793, 430] on button "4 . island" at bounding box center [732, 440] width 297 height 85
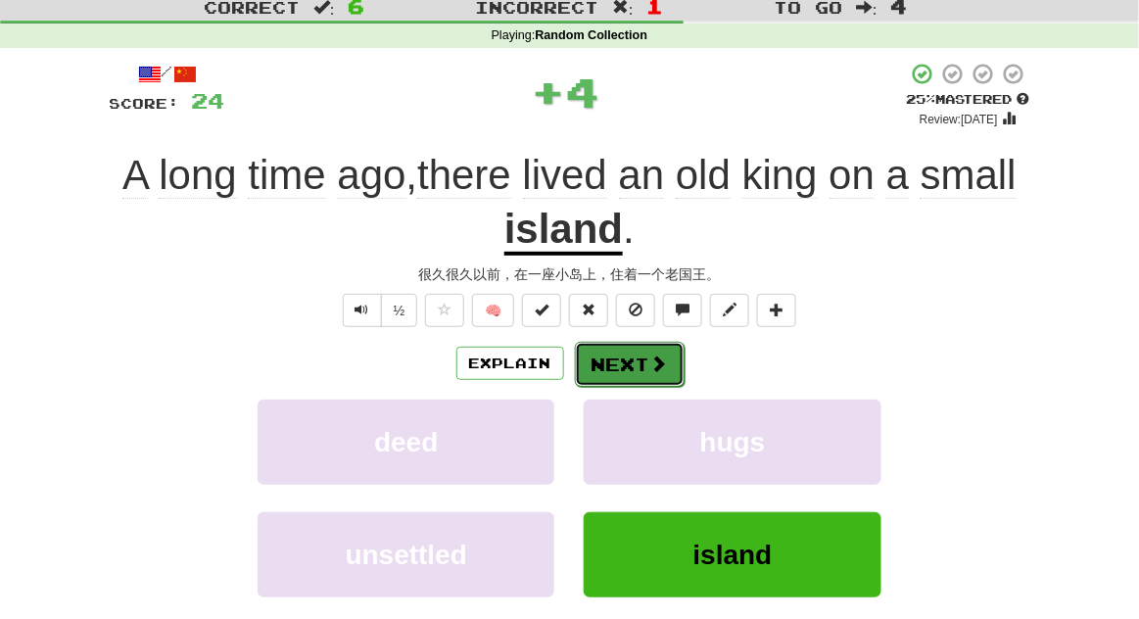
click at [671, 351] on button "Next" at bounding box center [630, 364] width 110 height 45
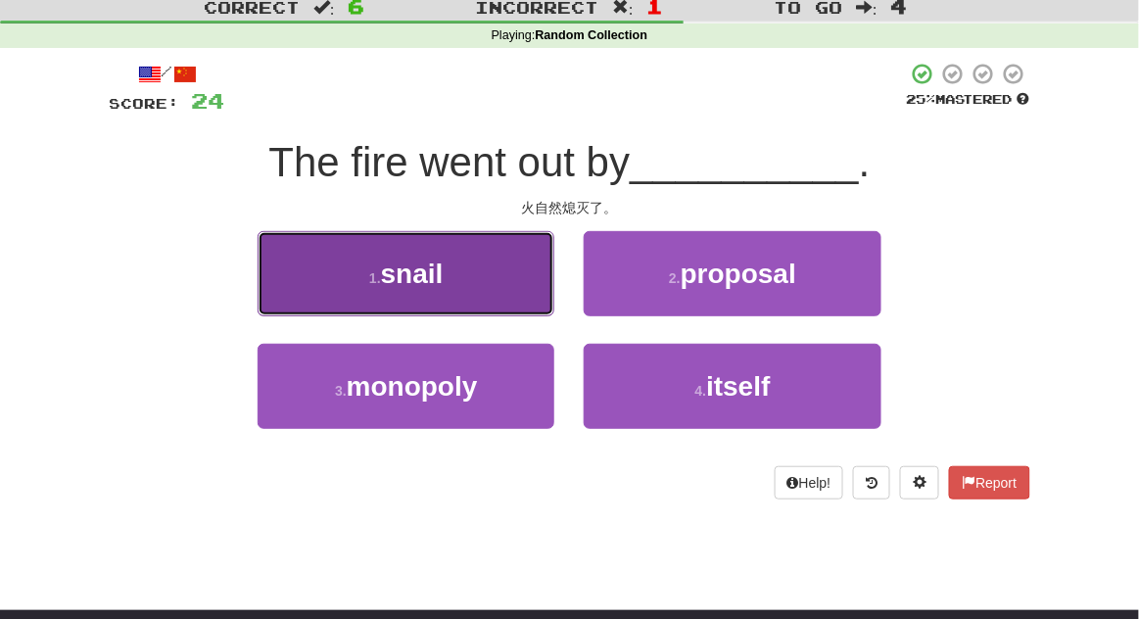
click at [263, 268] on button "1 . snail" at bounding box center [406, 273] width 297 height 85
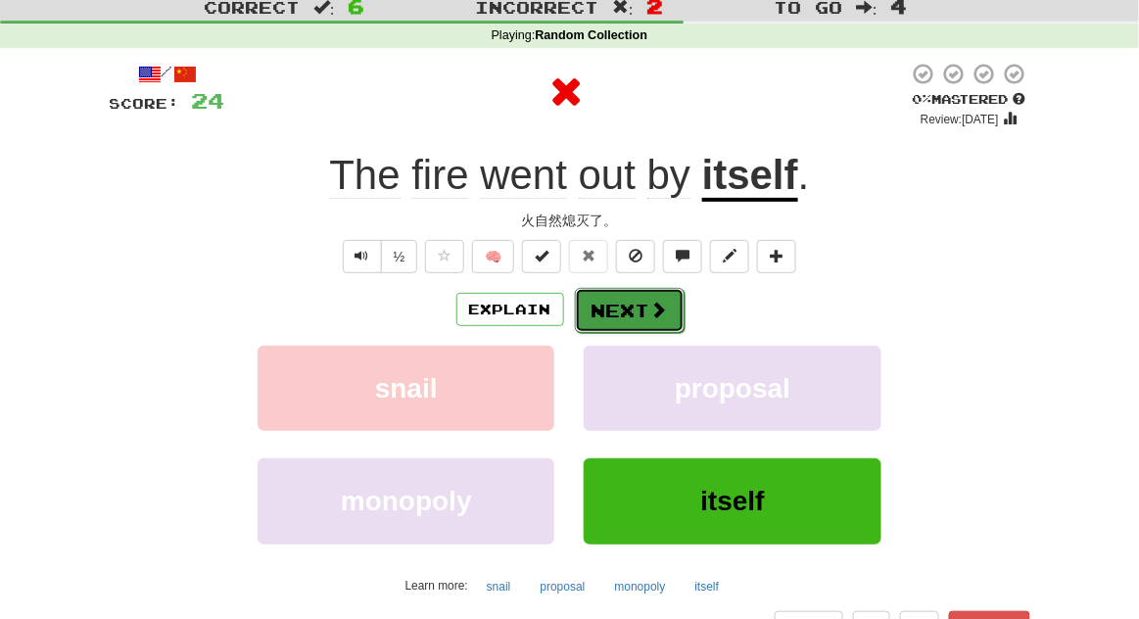
click at [672, 322] on button "Next" at bounding box center [630, 310] width 110 height 45
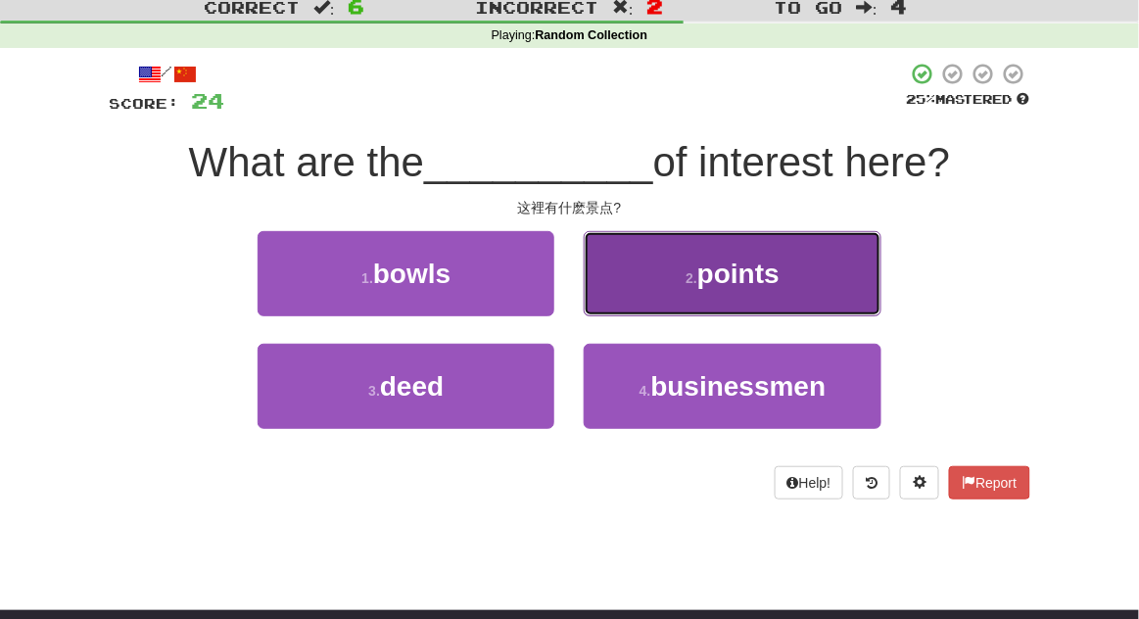
click at [804, 294] on button "2 . points" at bounding box center [732, 273] width 297 height 85
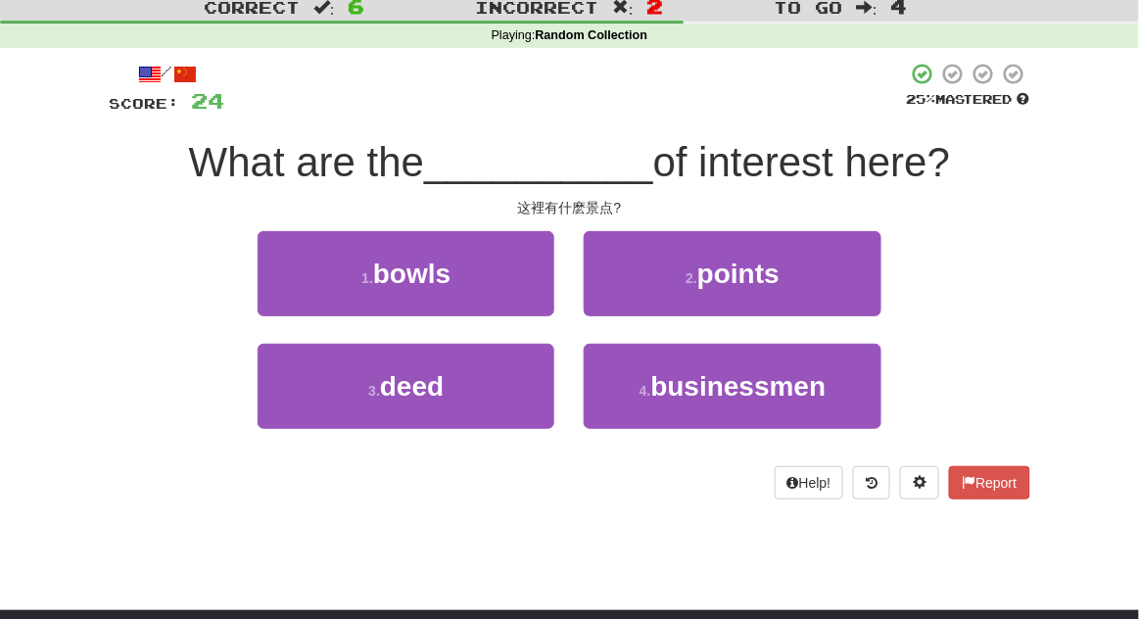
click at [182, 227] on div at bounding box center [570, 227] width 921 height 0
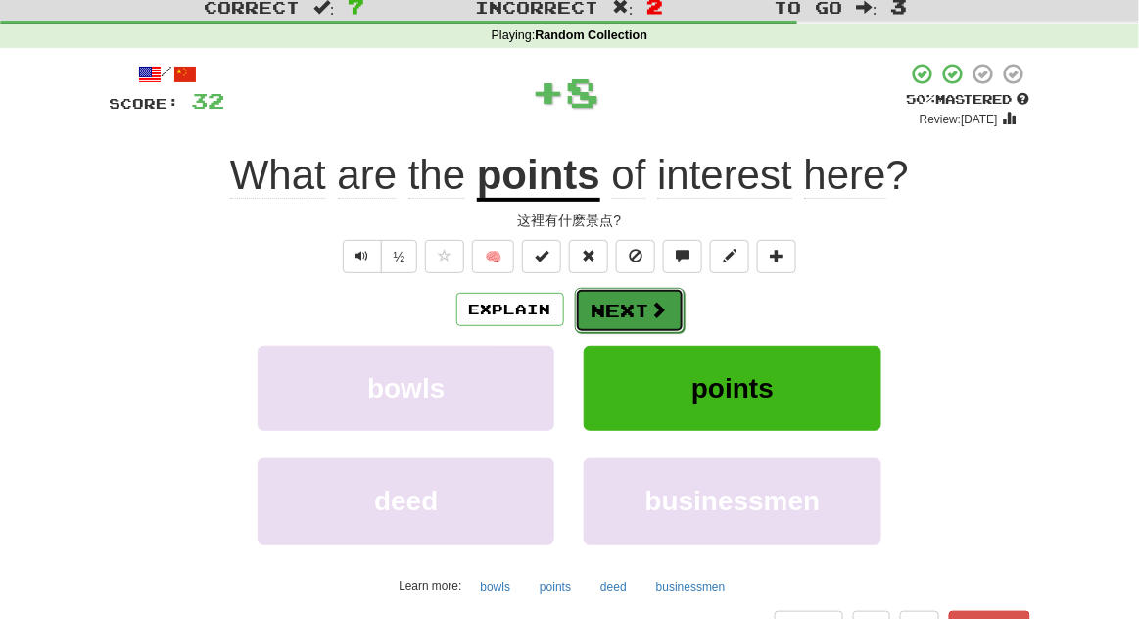
click at [663, 311] on span at bounding box center [660, 310] width 18 height 18
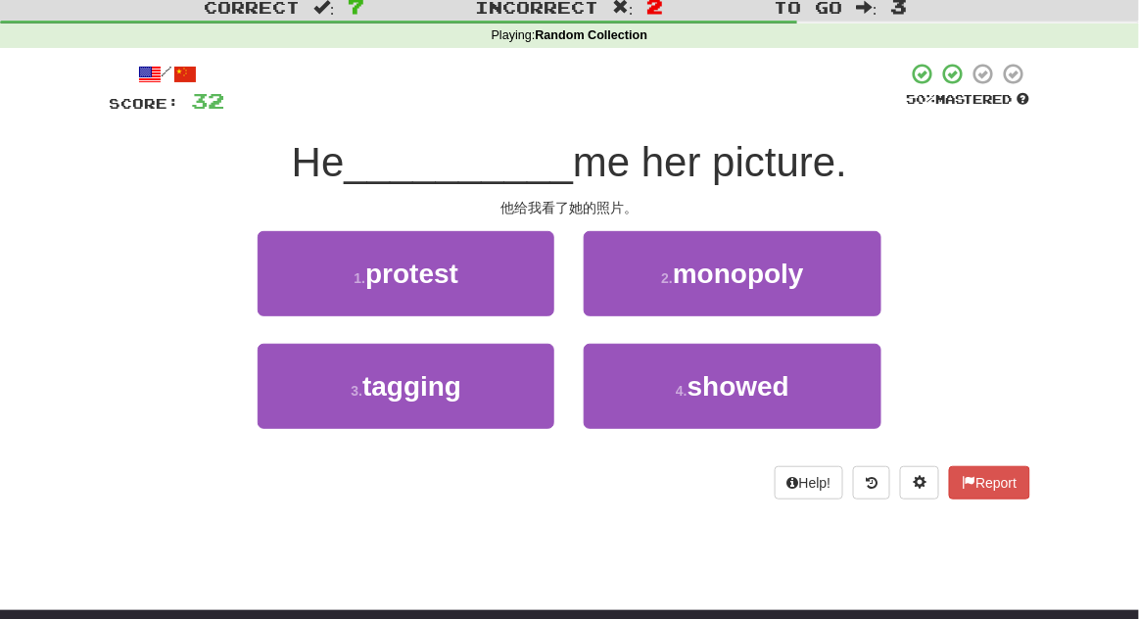
scroll to position [26, 0]
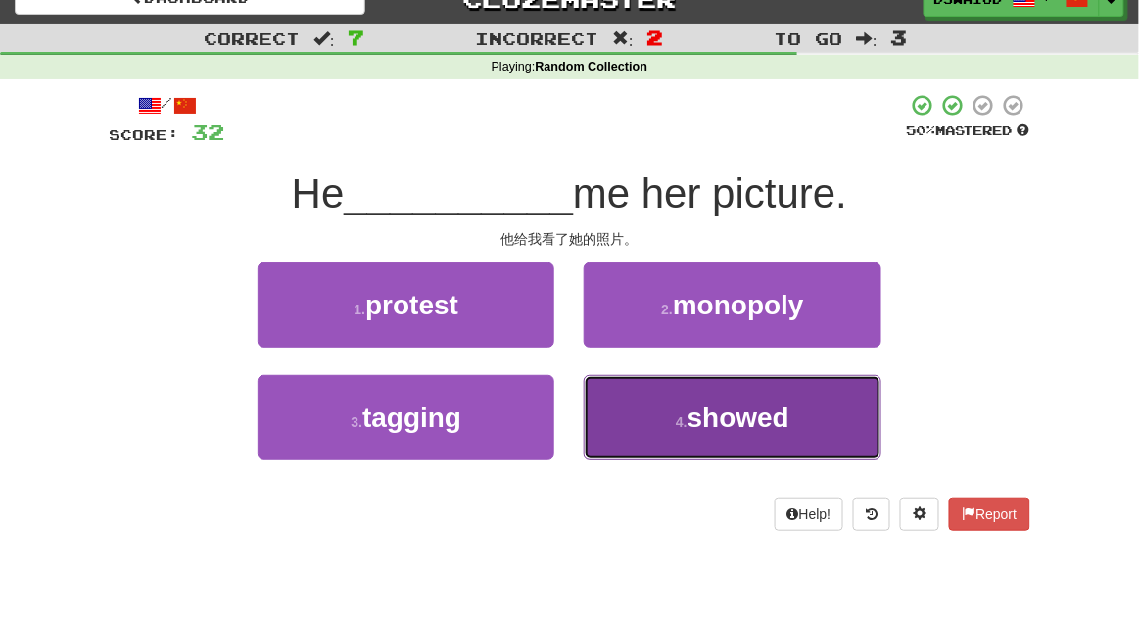
click at [823, 419] on button "4 . showed" at bounding box center [732, 417] width 297 height 85
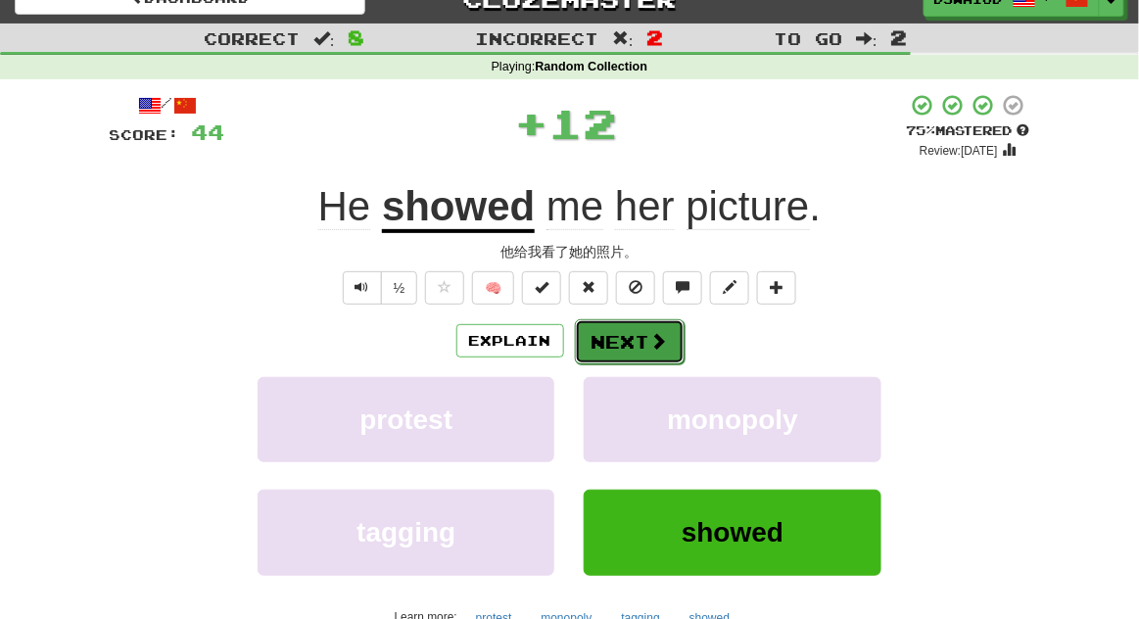
click at [675, 345] on button "Next" at bounding box center [630, 341] width 110 height 45
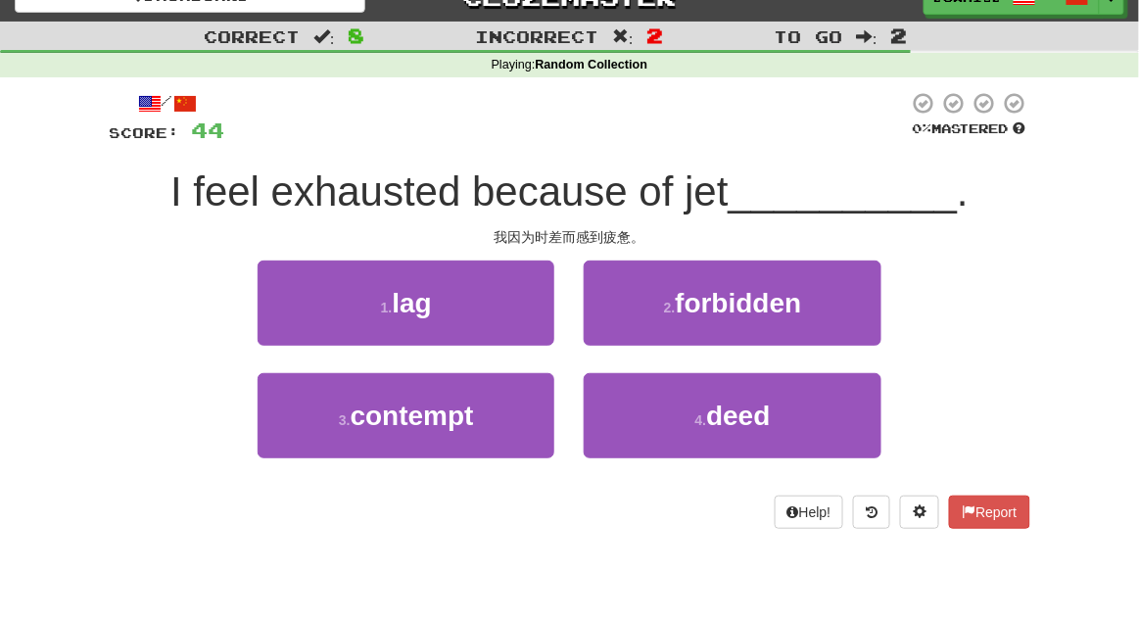
scroll to position [29, 0]
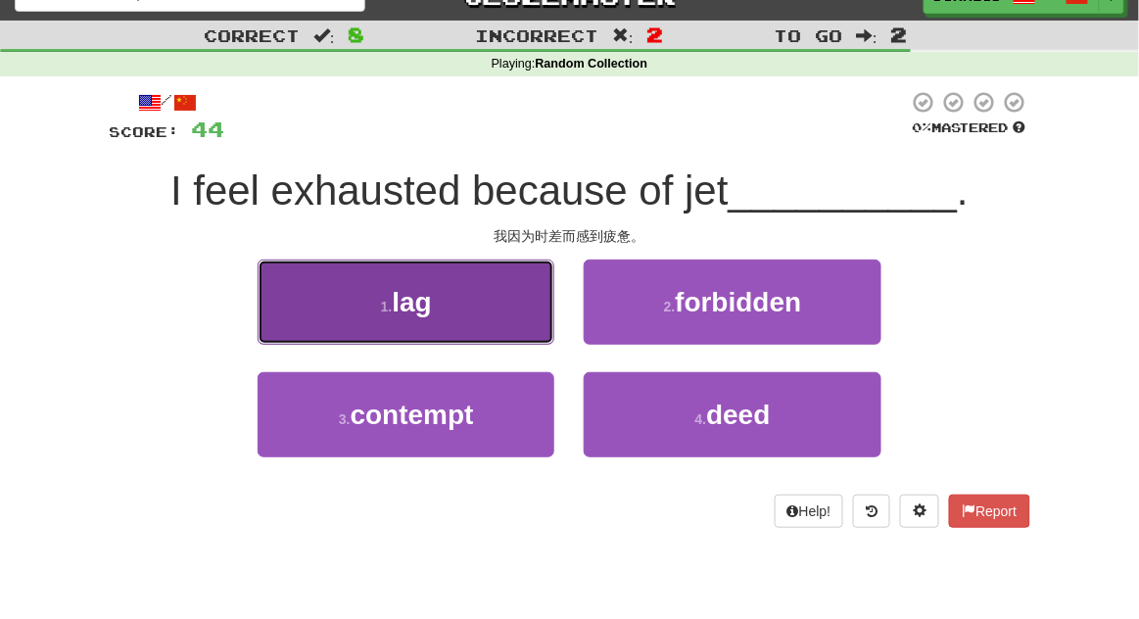
click at [276, 342] on button "1 . lag" at bounding box center [406, 302] width 297 height 85
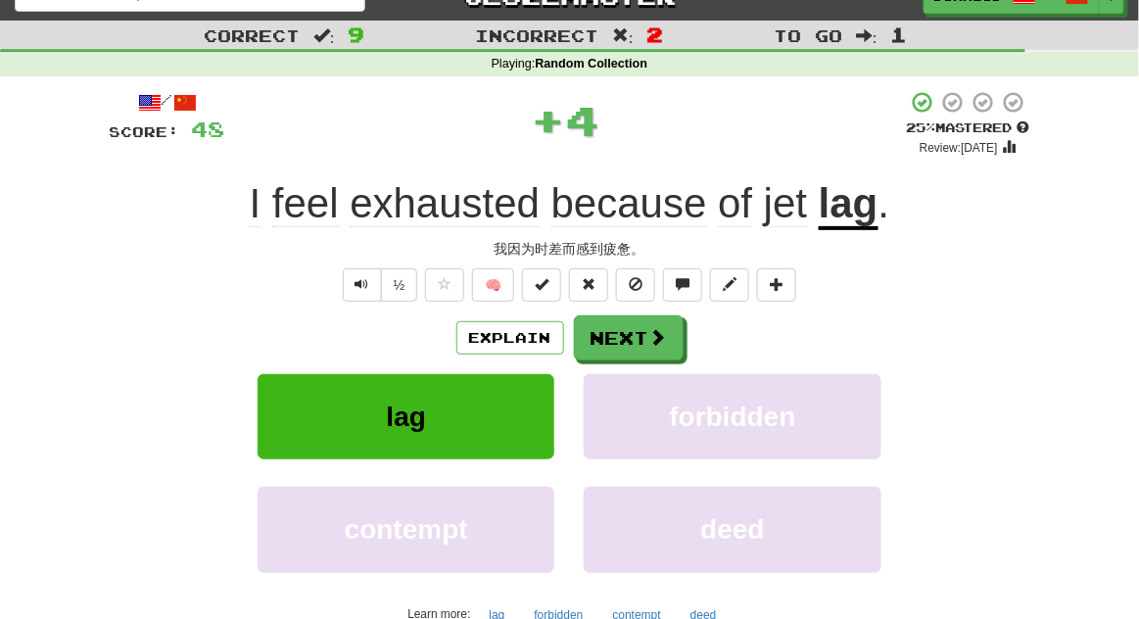
click at [682, 357] on div "Explain Next" at bounding box center [570, 337] width 921 height 45
click at [678, 339] on button "Next" at bounding box center [630, 338] width 110 height 45
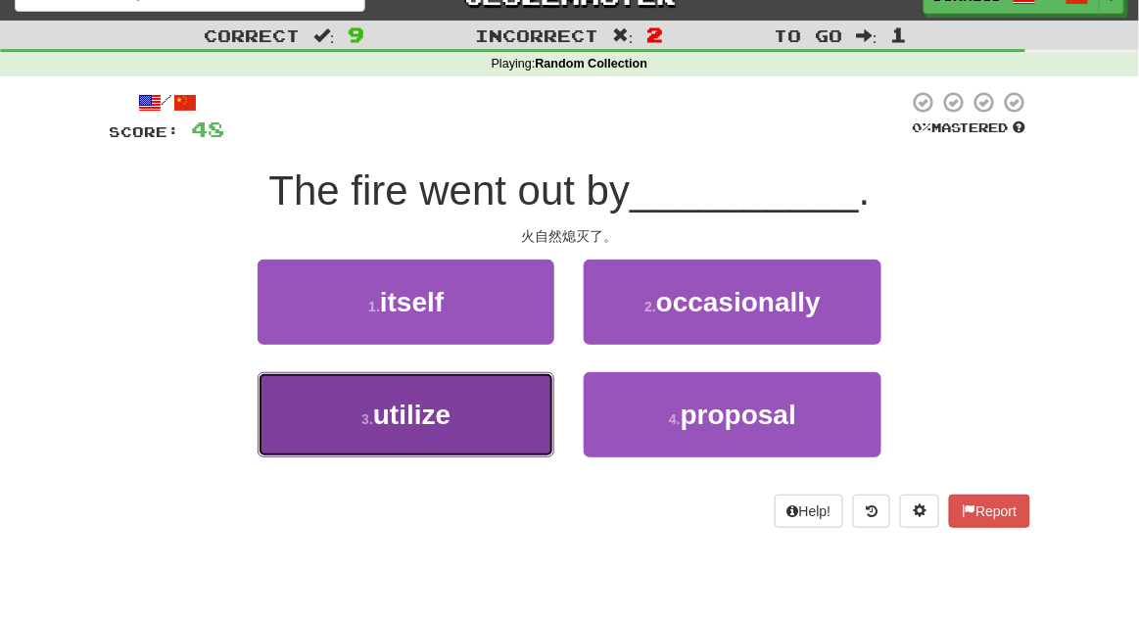
click at [281, 390] on button "3 . utilize" at bounding box center [406, 414] width 297 height 85
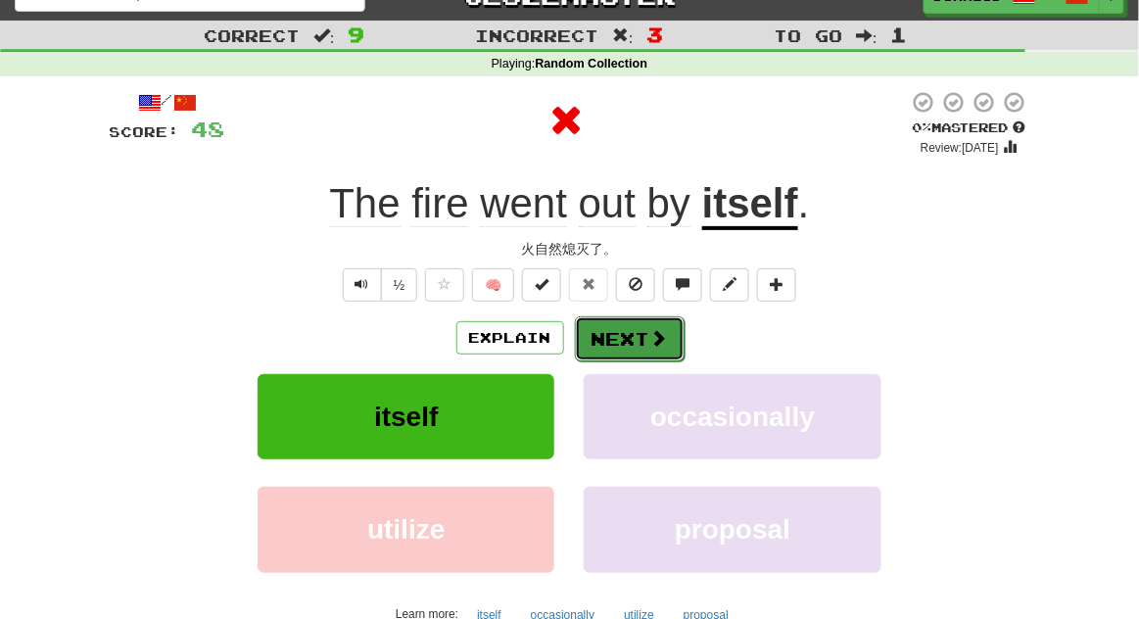
click at [664, 334] on span at bounding box center [660, 338] width 18 height 18
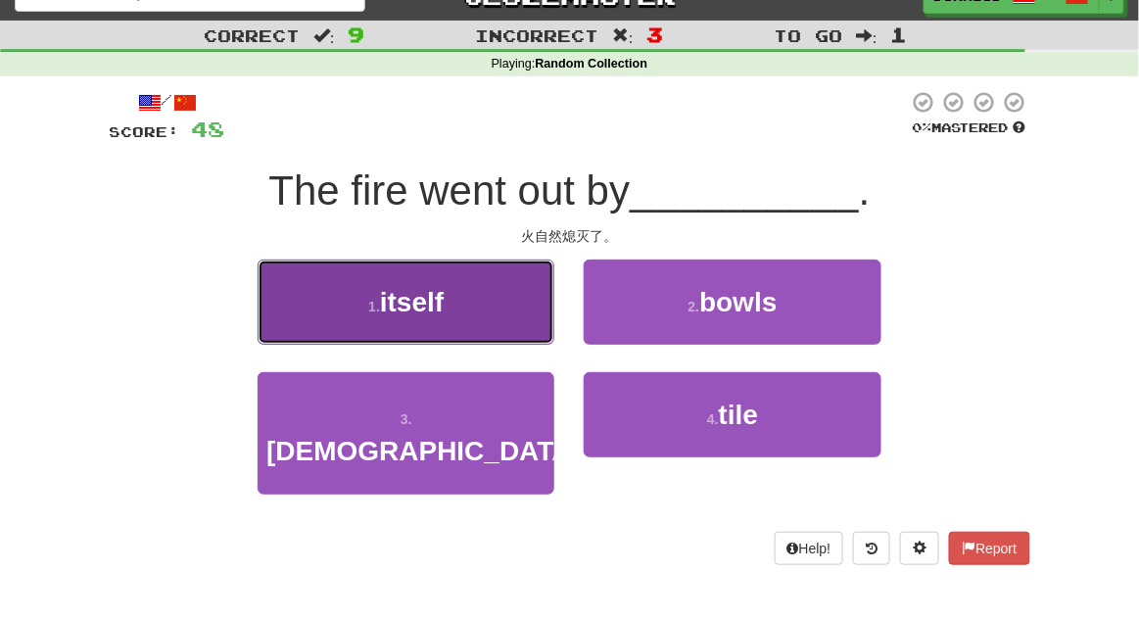
click at [264, 328] on button "1 . itself" at bounding box center [406, 302] width 297 height 85
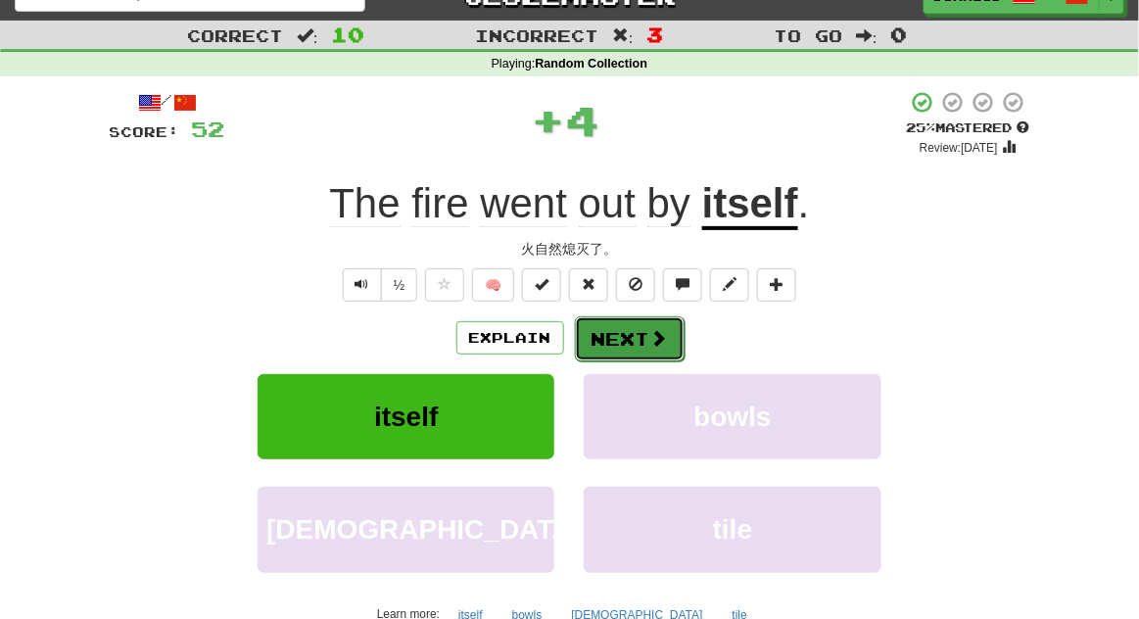
click at [663, 346] on span at bounding box center [660, 338] width 18 height 18
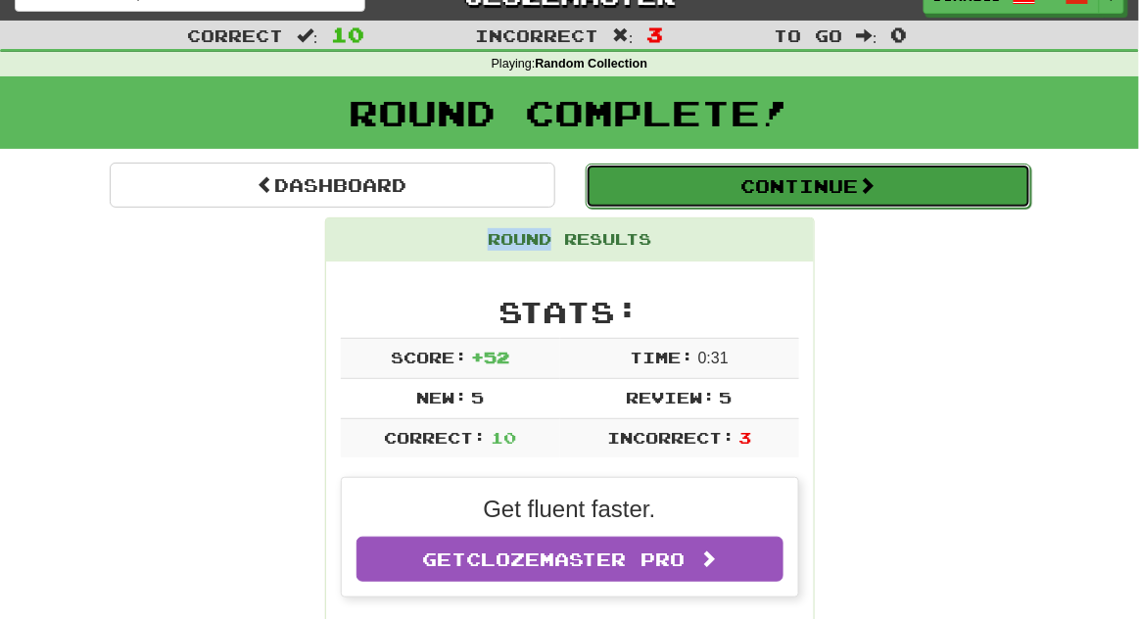
click at [819, 185] on button "Continue" at bounding box center [809, 186] width 446 height 45
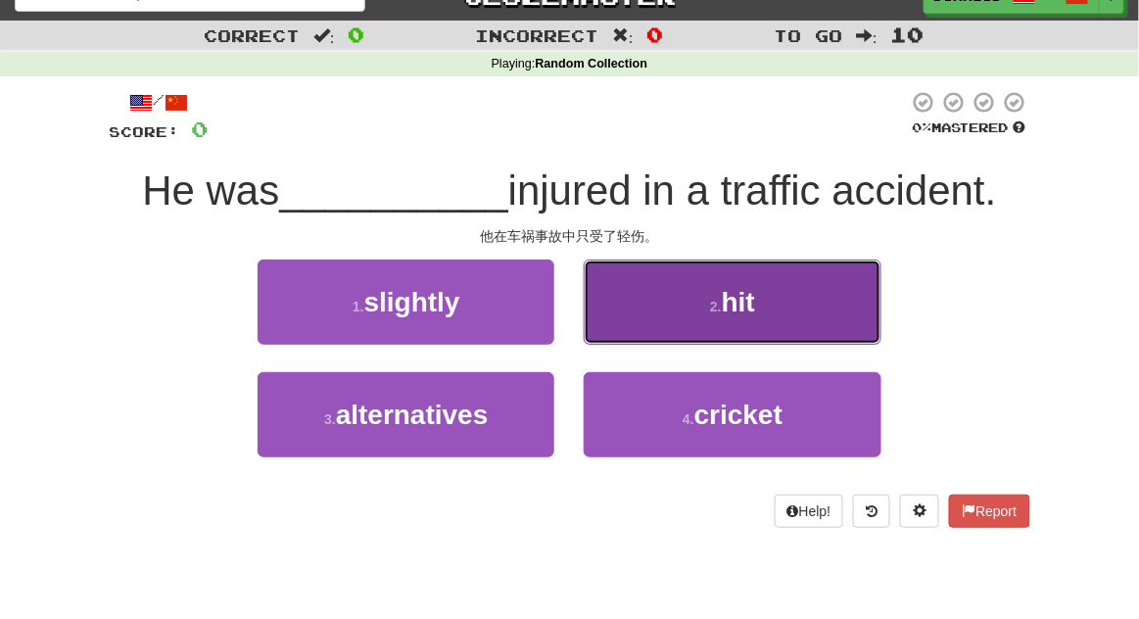
click at [786, 294] on button "2 . hit" at bounding box center [732, 302] width 297 height 85
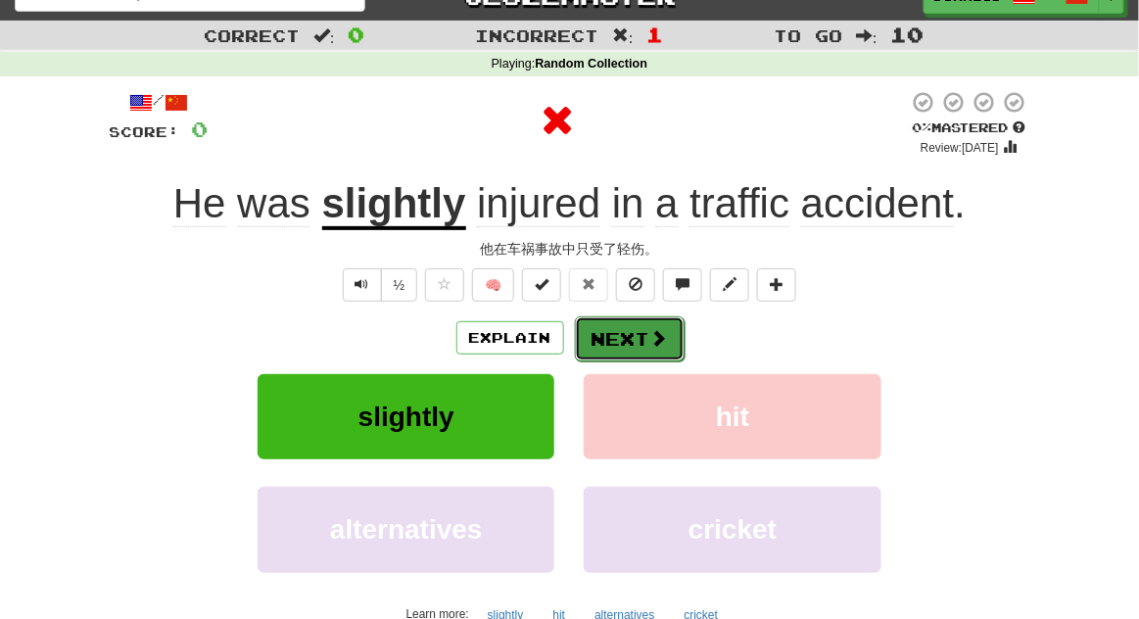
click at [678, 316] on button "Next" at bounding box center [630, 338] width 110 height 45
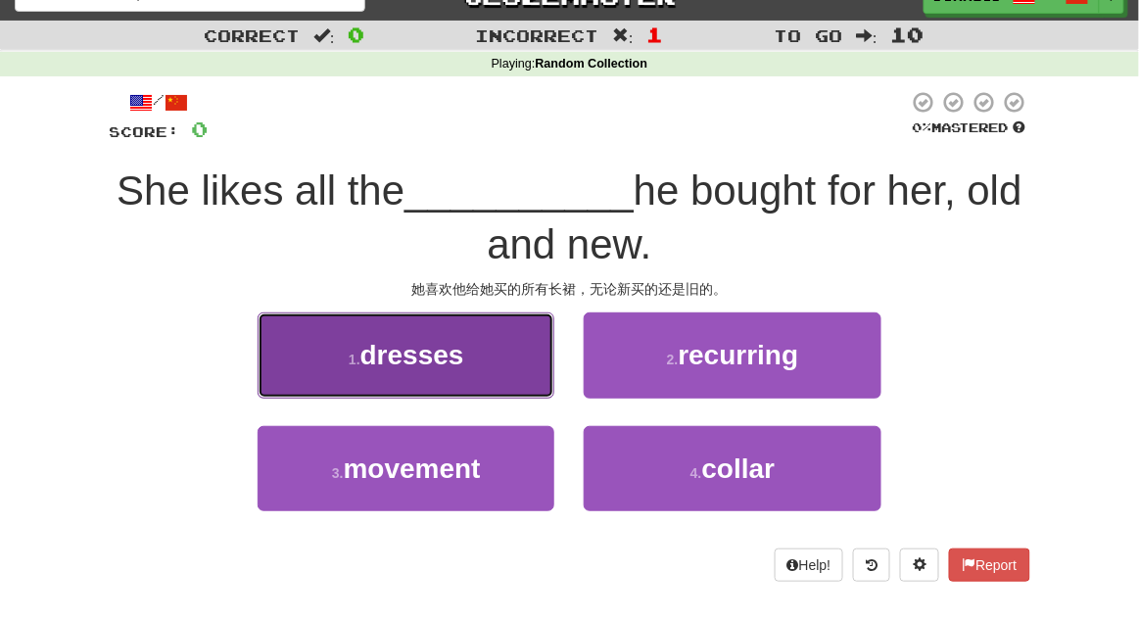
click at [266, 369] on button "1 . dresses" at bounding box center [406, 355] width 297 height 85
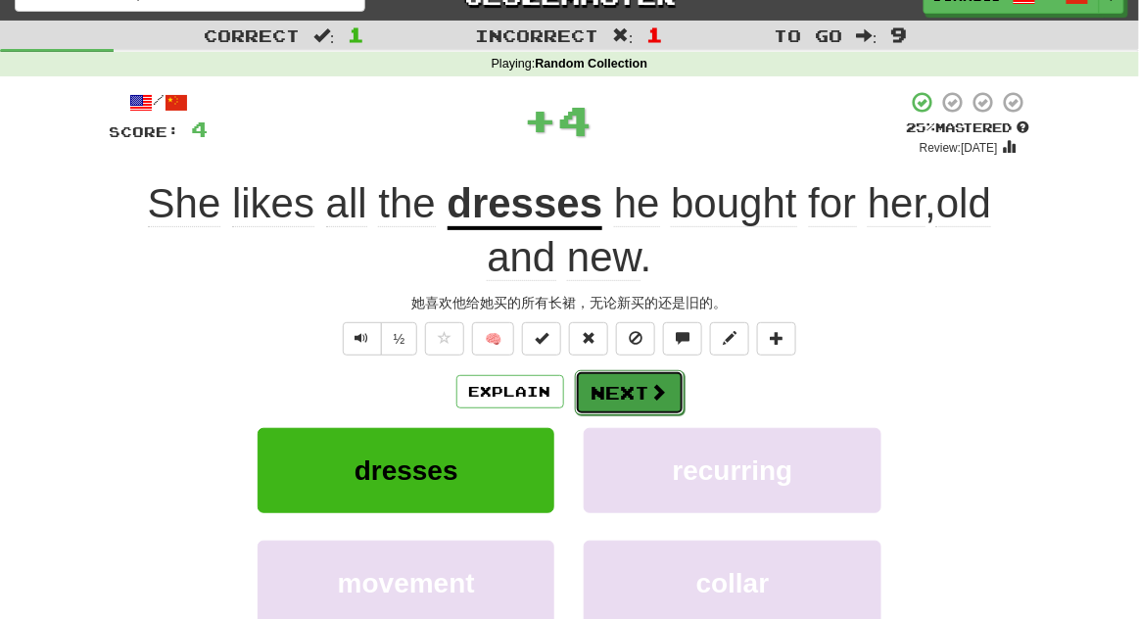
click at [673, 376] on button "Next" at bounding box center [630, 392] width 110 height 45
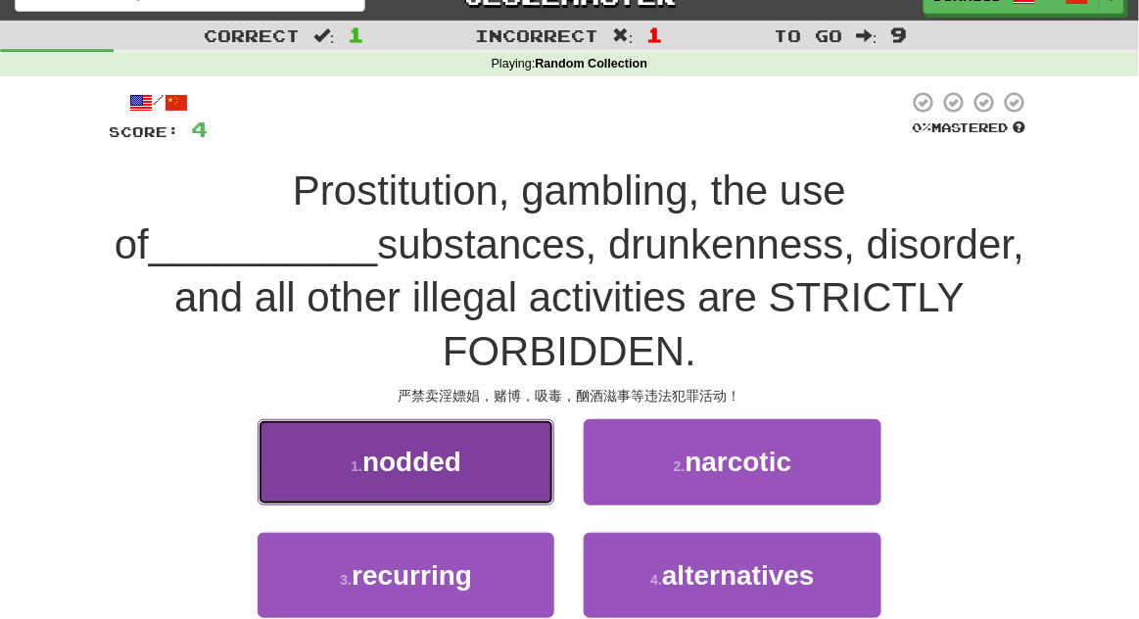
click at [279, 419] on button "1 . nodded" at bounding box center [406, 461] width 297 height 85
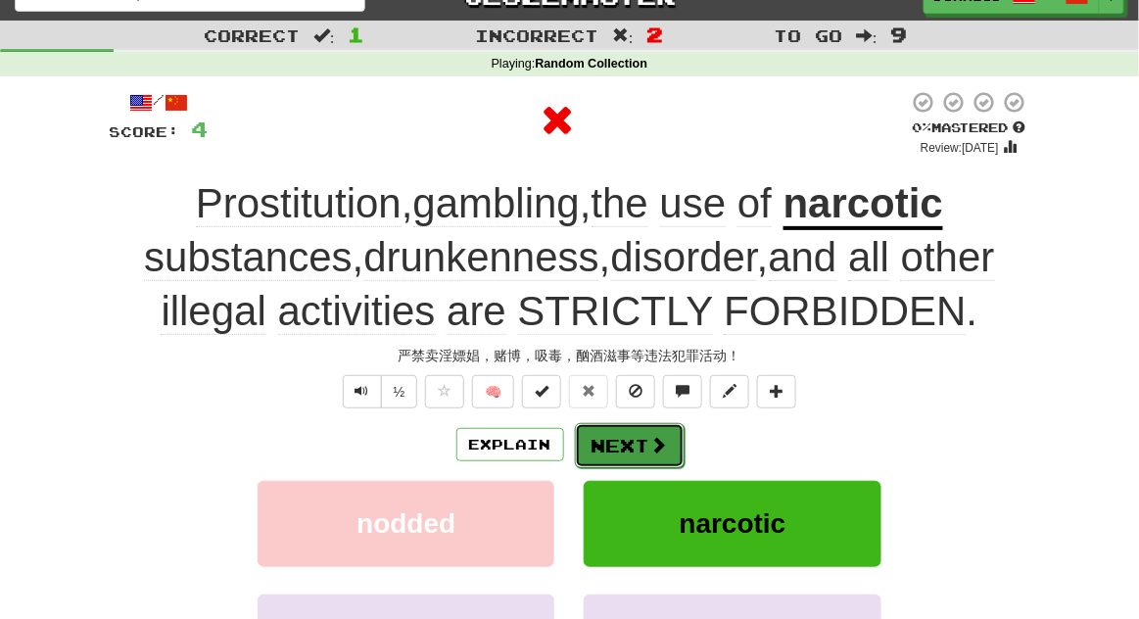
click at [678, 432] on button "Next" at bounding box center [630, 445] width 110 height 45
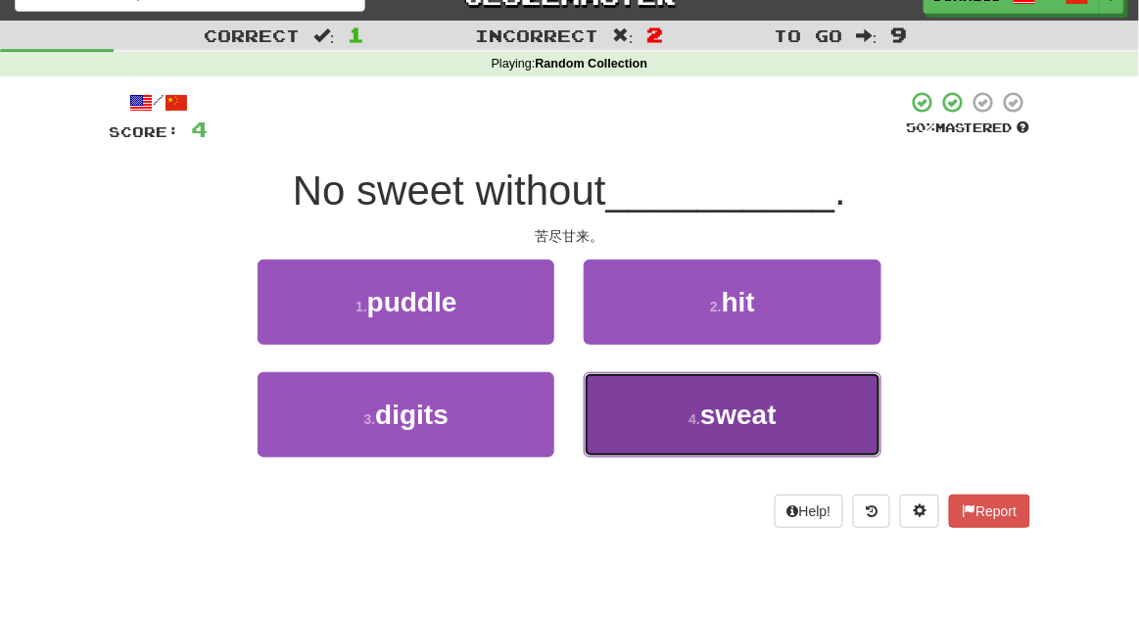
click at [800, 425] on button "4 . sweat" at bounding box center [732, 414] width 297 height 85
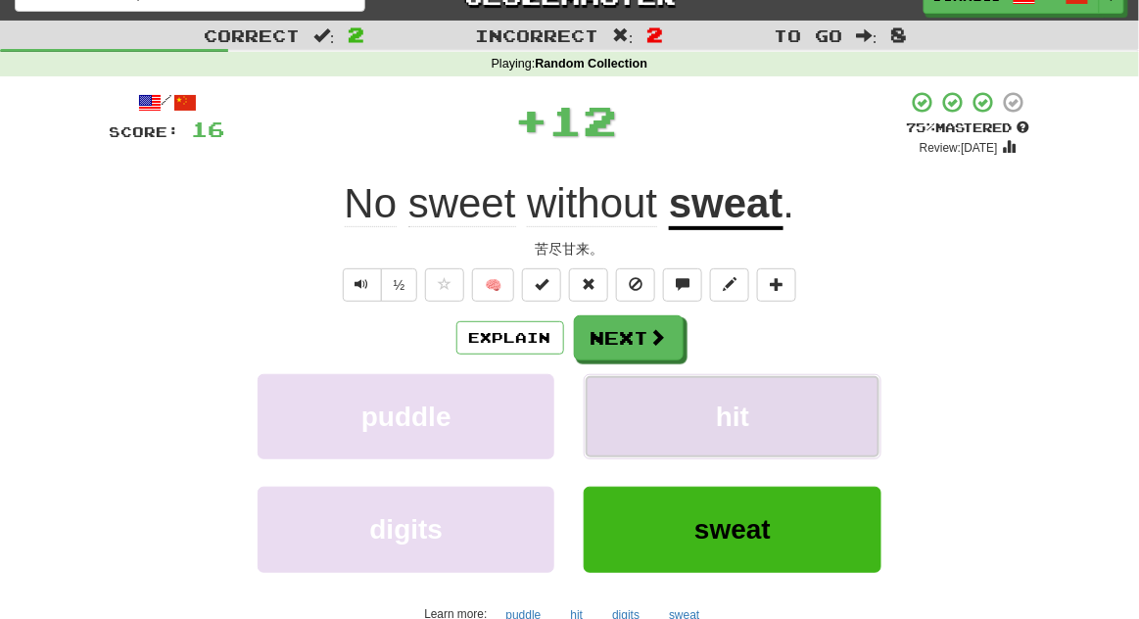
click at [679, 374] on button "hit" at bounding box center [732, 416] width 297 height 85
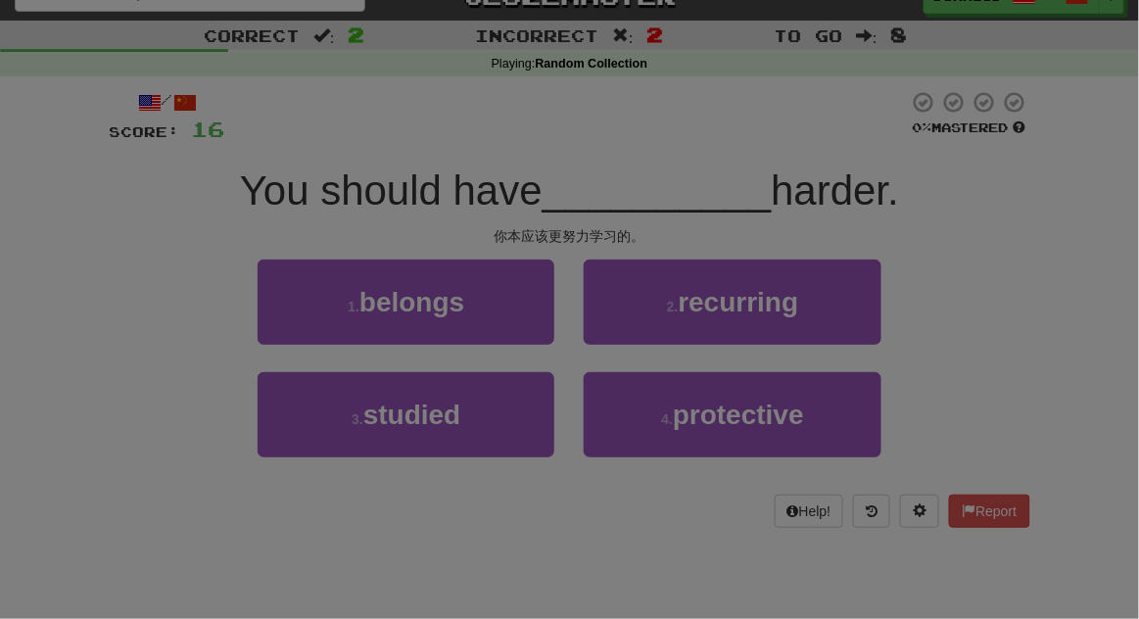
click at [0, 0] on div "Daily Limit Reached You've reached [DATE] limit of 30 sentences! 🙌 Come back [D…" at bounding box center [0, 0] width 0 height 0
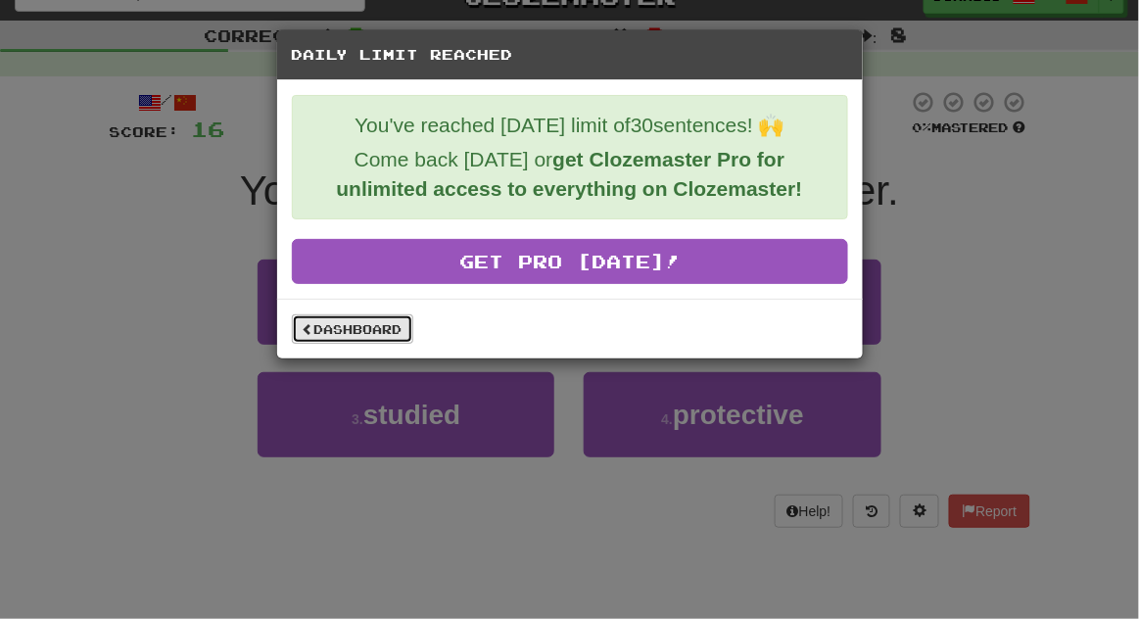
click at [297, 336] on link "Dashboard" at bounding box center [352, 329] width 121 height 29
